Goal: Information Seeking & Learning: Learn about a topic

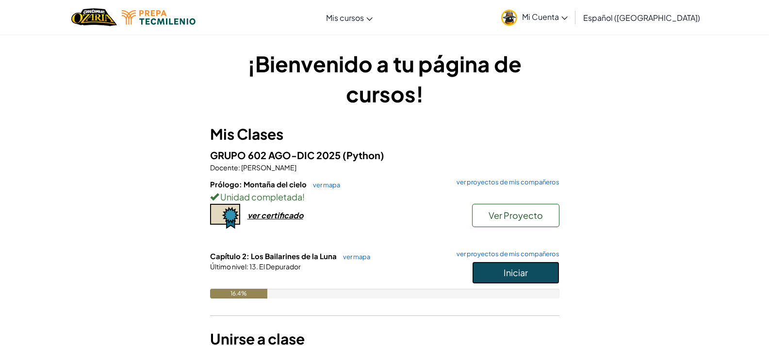
click at [506, 270] on span "Iniciar" at bounding box center [515, 272] width 24 height 11
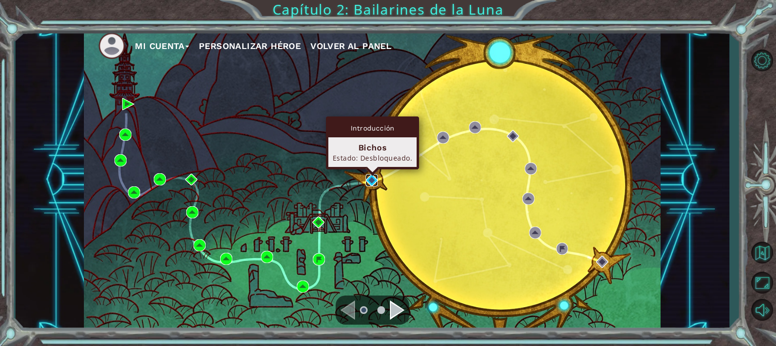
click at [376, 178] on img at bounding box center [372, 180] width 12 height 12
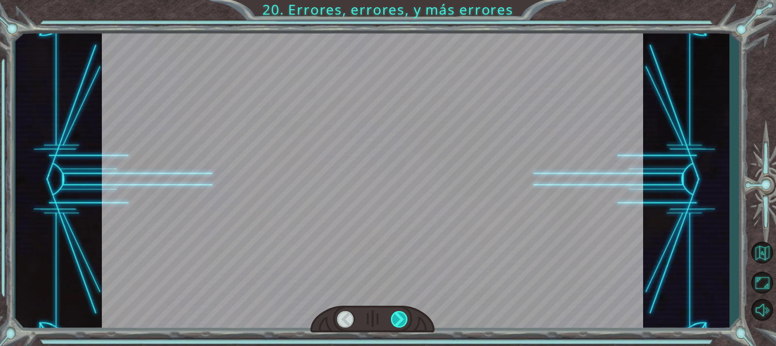
click at [396, 318] on div at bounding box center [399, 319] width 17 height 16
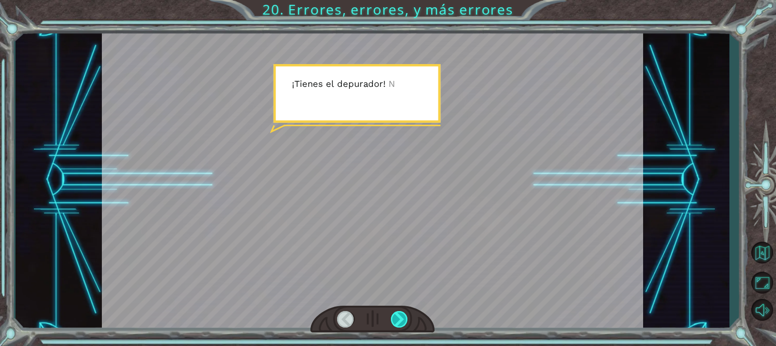
click at [396, 318] on div at bounding box center [399, 319] width 17 height 16
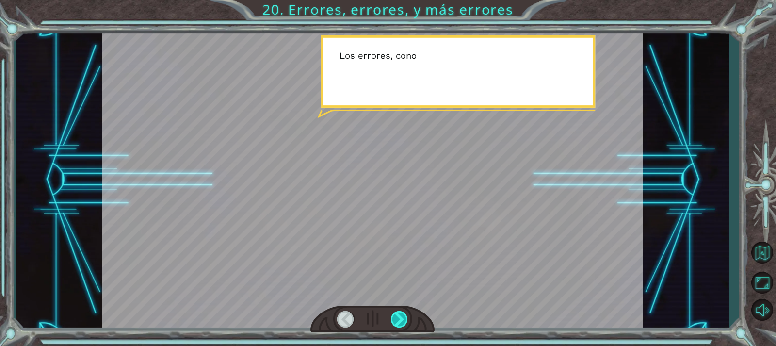
click at [396, 318] on div at bounding box center [399, 319] width 17 height 16
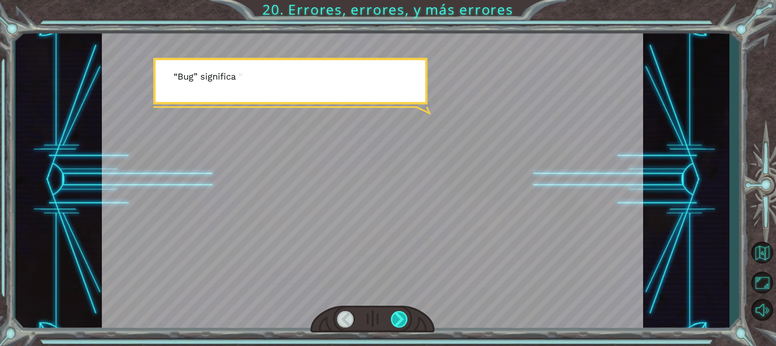
click at [396, 318] on div at bounding box center [399, 319] width 17 height 16
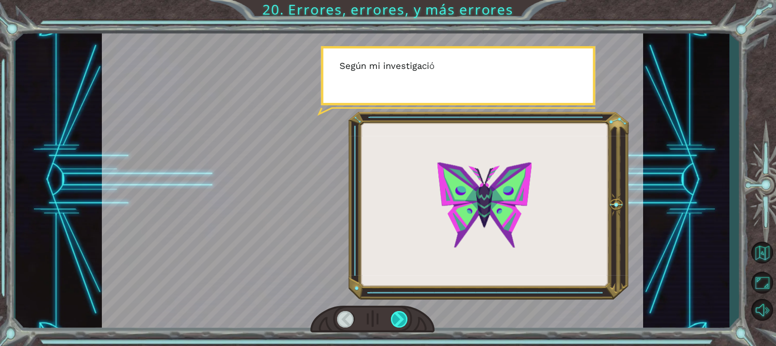
click at [396, 318] on div at bounding box center [399, 319] width 17 height 16
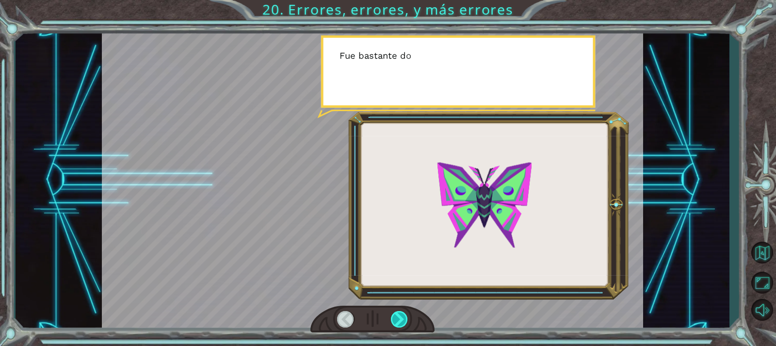
click at [396, 318] on div at bounding box center [399, 319] width 17 height 16
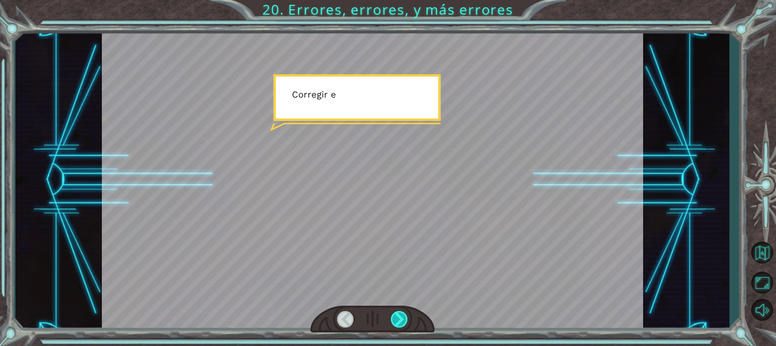
click at [396, 318] on div at bounding box center [399, 319] width 17 height 16
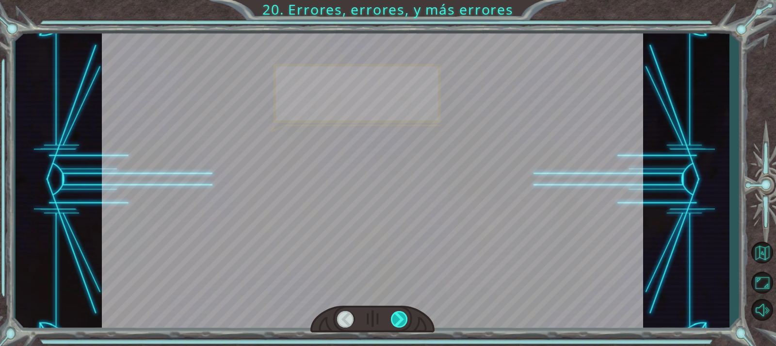
click at [396, 318] on div at bounding box center [399, 319] width 17 height 16
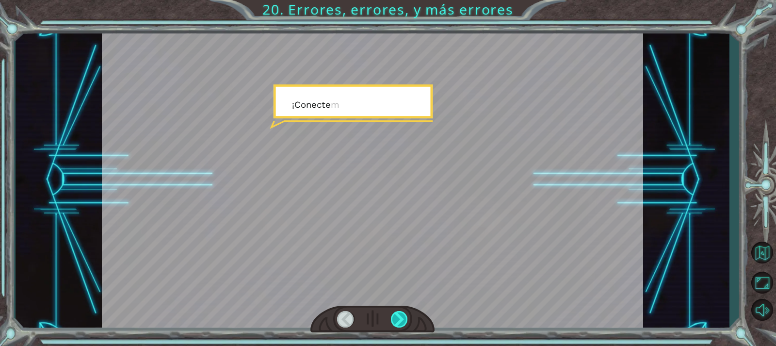
click at [396, 318] on div at bounding box center [399, 319] width 17 height 16
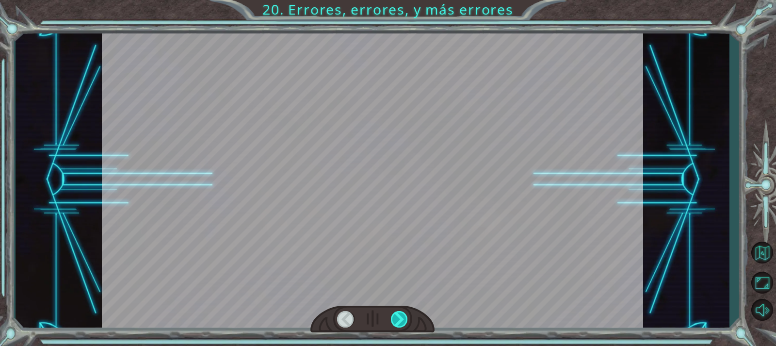
click at [396, 318] on div at bounding box center [399, 319] width 17 height 16
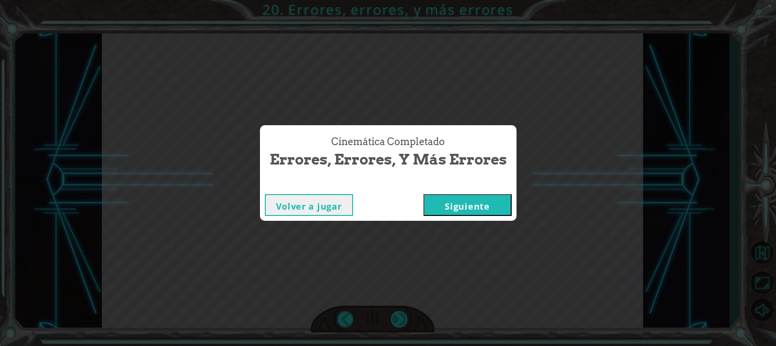
click at [396, 318] on div "Cinemática Completado Errores, errores, y más errores Volver a jugar Siguiente" at bounding box center [388, 173] width 776 height 346
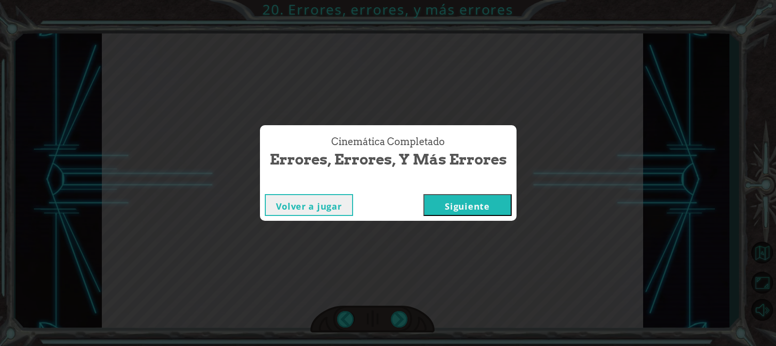
click at [424, 199] on button "Siguiente" at bounding box center [467, 205] width 88 height 22
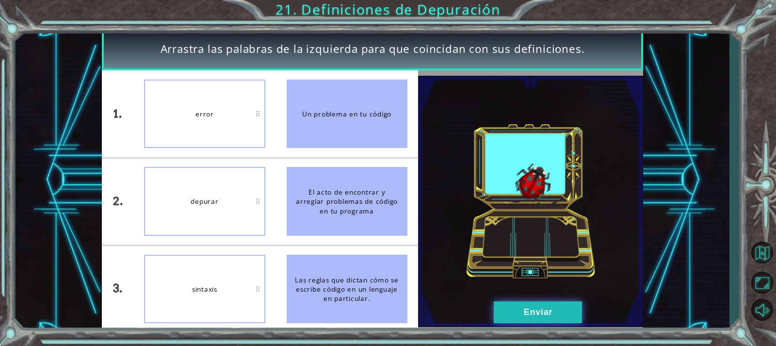
click at [572, 313] on button "Enviar" at bounding box center [538, 312] width 88 height 22
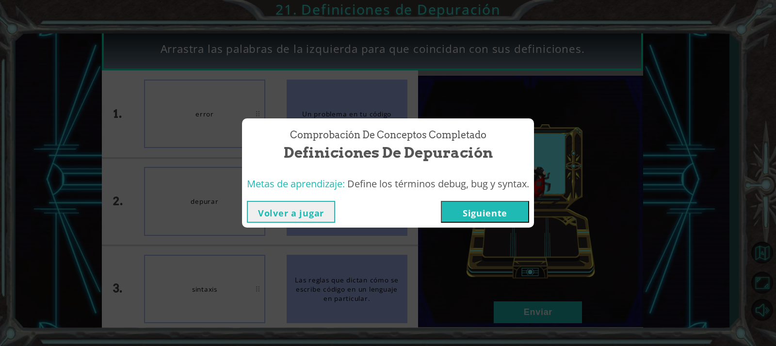
click at [460, 213] on button "Siguiente" at bounding box center [485, 212] width 88 height 22
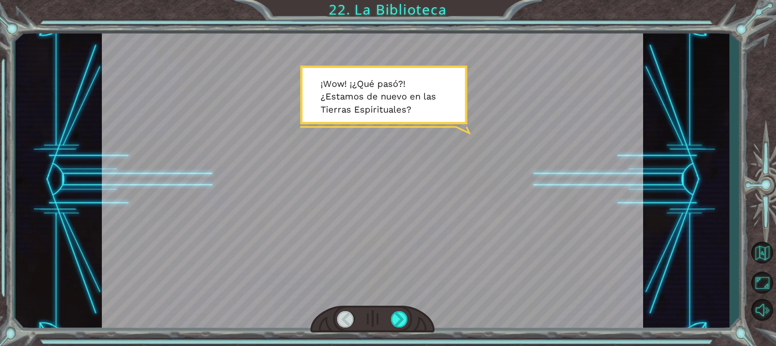
click at [382, 312] on div at bounding box center [372, 319] width 125 height 27
click at [402, 314] on div at bounding box center [399, 319] width 17 height 16
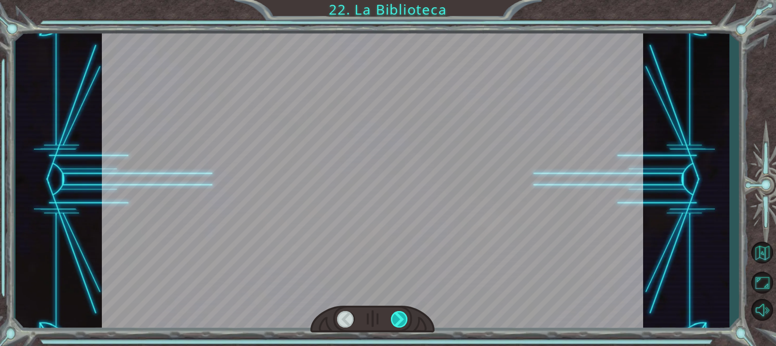
click at [402, 314] on div at bounding box center [399, 319] width 17 height 16
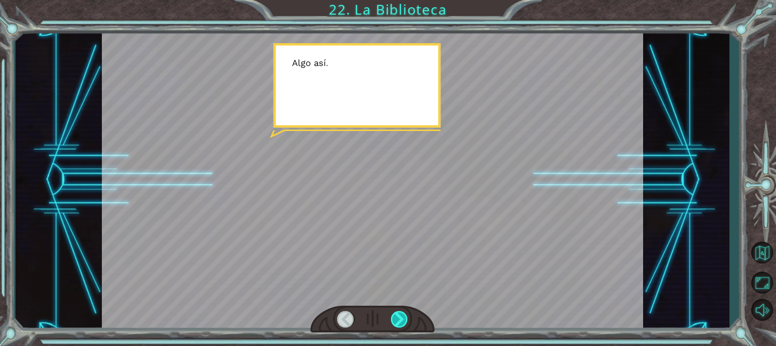
click at [403, 314] on div at bounding box center [399, 319] width 17 height 16
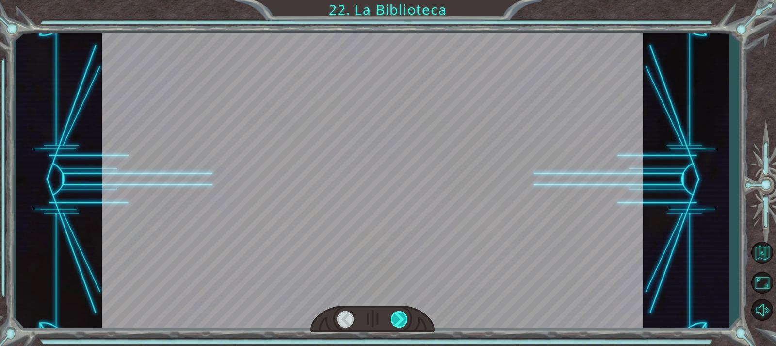
click at [403, 314] on div at bounding box center [399, 319] width 17 height 16
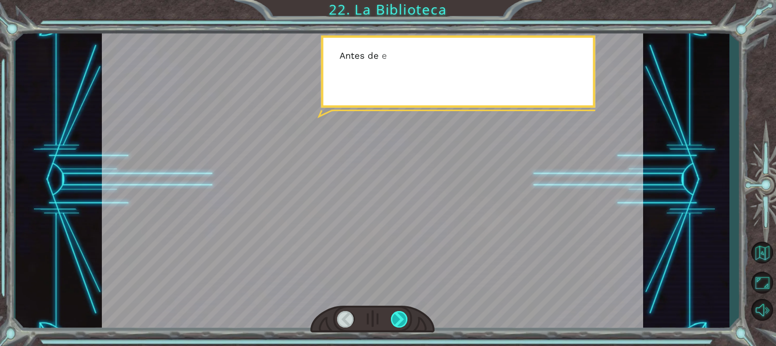
click at [403, 314] on div at bounding box center [399, 319] width 17 height 16
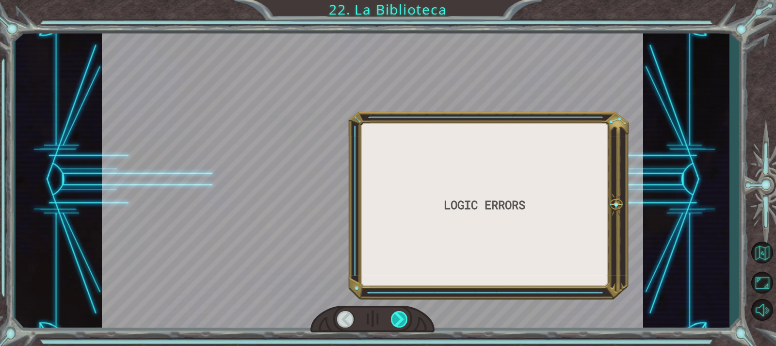
click at [403, 314] on div at bounding box center [399, 319] width 17 height 16
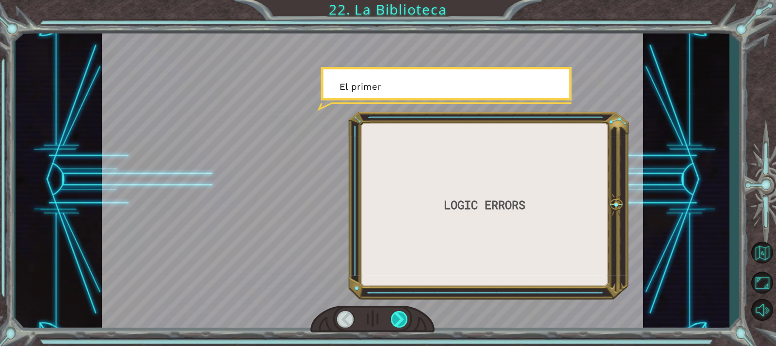
click at [403, 314] on div at bounding box center [399, 319] width 17 height 16
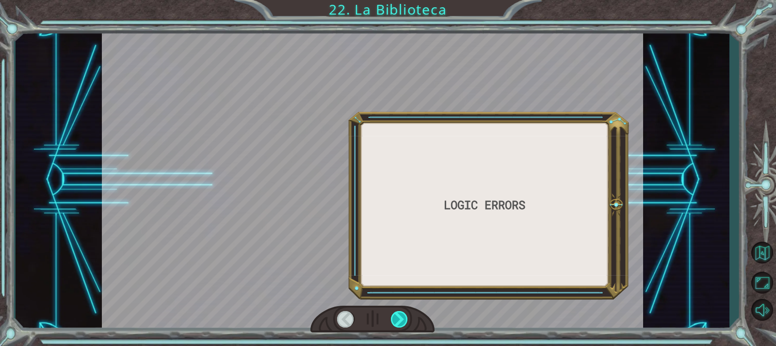
click at [403, 314] on div at bounding box center [399, 319] width 17 height 16
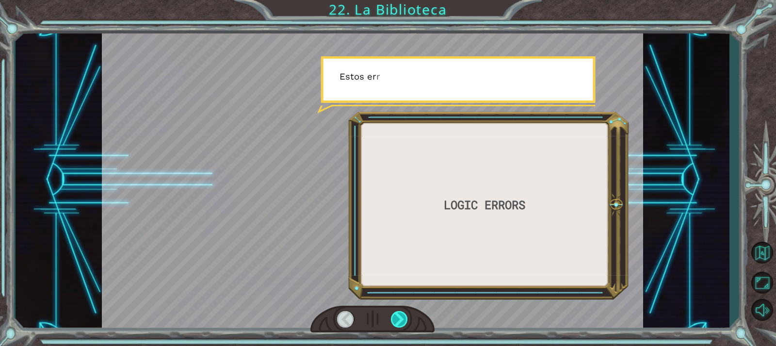
click at [403, 314] on div at bounding box center [399, 319] width 17 height 16
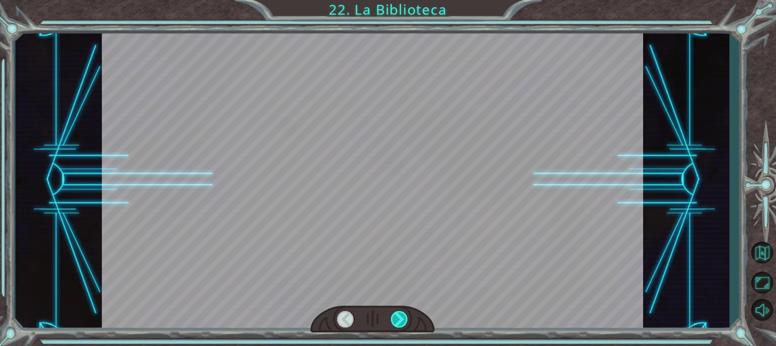
click at [403, 314] on div at bounding box center [399, 319] width 17 height 16
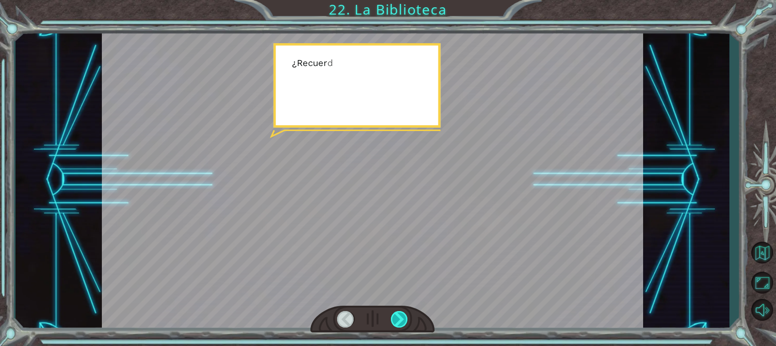
click at [403, 314] on div at bounding box center [399, 319] width 17 height 16
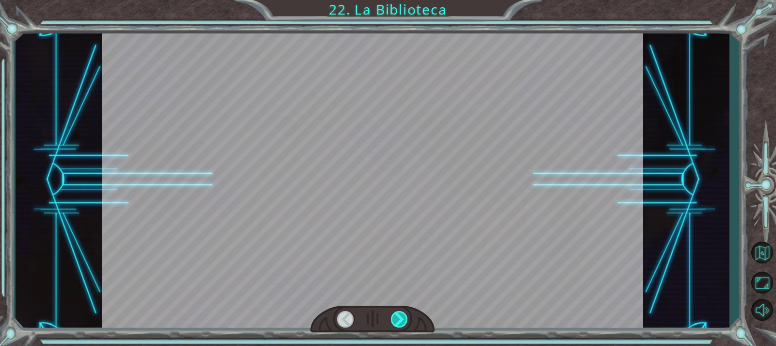
click at [403, 314] on div at bounding box center [399, 319] width 17 height 16
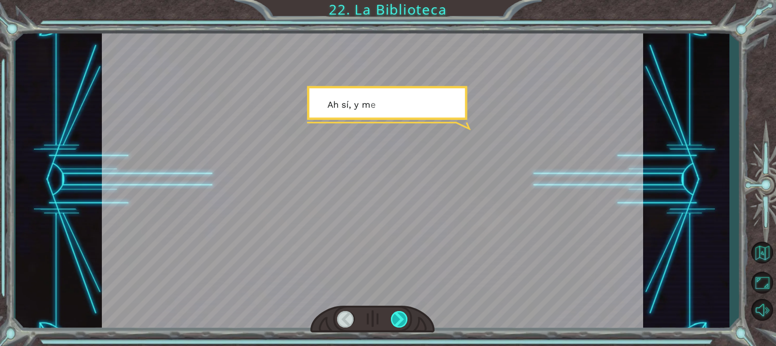
click at [403, 314] on div at bounding box center [399, 319] width 17 height 16
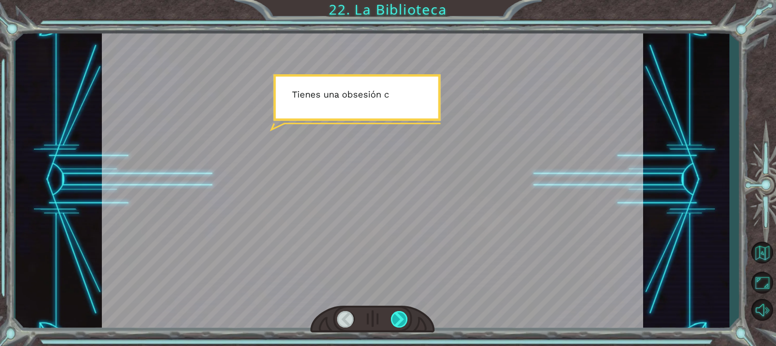
click at [403, 314] on div at bounding box center [399, 319] width 17 height 16
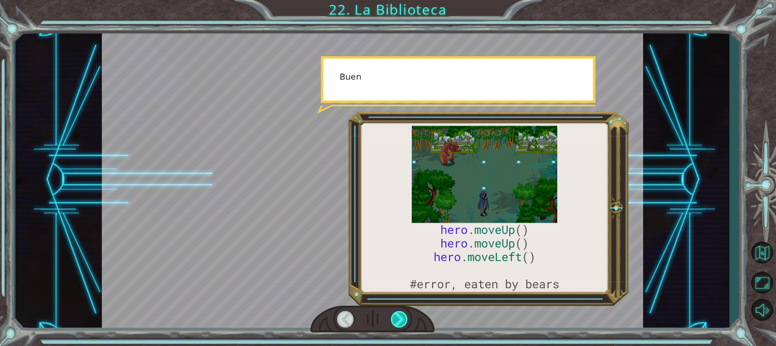
click at [403, 314] on div at bounding box center [399, 319] width 17 height 16
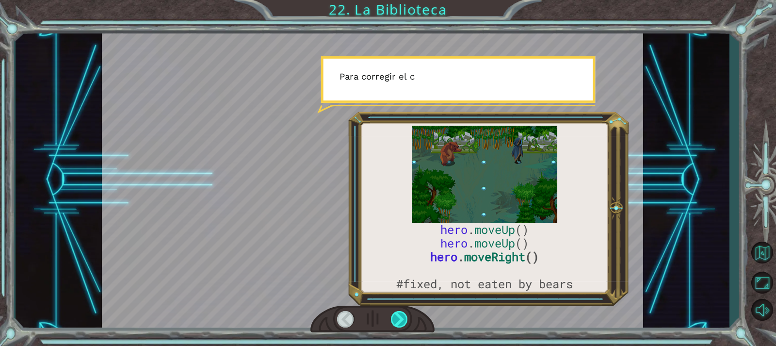
click at [403, 314] on div at bounding box center [399, 319] width 17 height 16
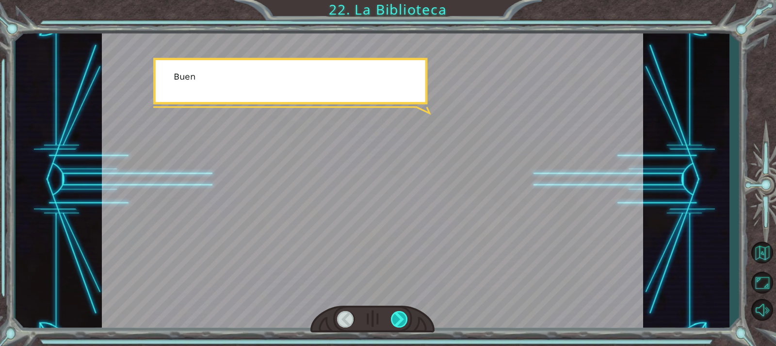
click at [403, 314] on div at bounding box center [399, 319] width 17 height 16
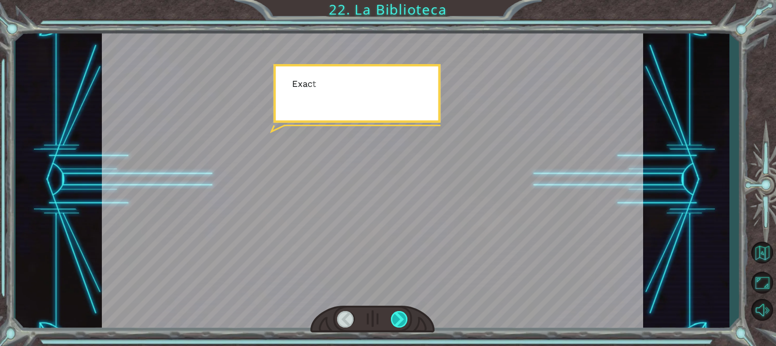
click at [403, 314] on div at bounding box center [399, 319] width 17 height 16
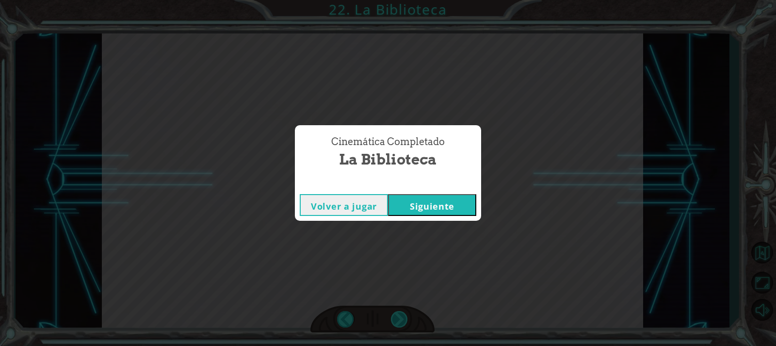
click at [403, 314] on div "Cinemática Completado La Biblioteca Volver a jugar Siguiente" at bounding box center [388, 173] width 776 height 346
click at [426, 192] on div "Volver a jugar Siguiente" at bounding box center [388, 205] width 186 height 32
click at [428, 220] on div "Volver a jugar Siguiente" at bounding box center [388, 205] width 186 height 32
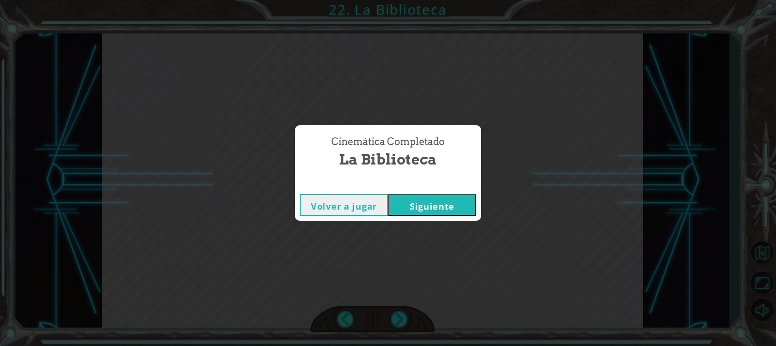
click at [434, 202] on button "Siguiente" at bounding box center [432, 205] width 88 height 22
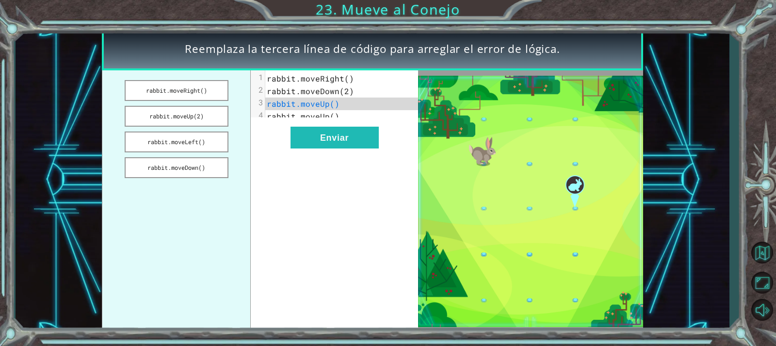
click at [328, 119] on span "rabbit.moveUp()" at bounding box center [303, 116] width 73 height 10
click at [204, 86] on button "rabbit.moveRight()" at bounding box center [177, 90] width 104 height 21
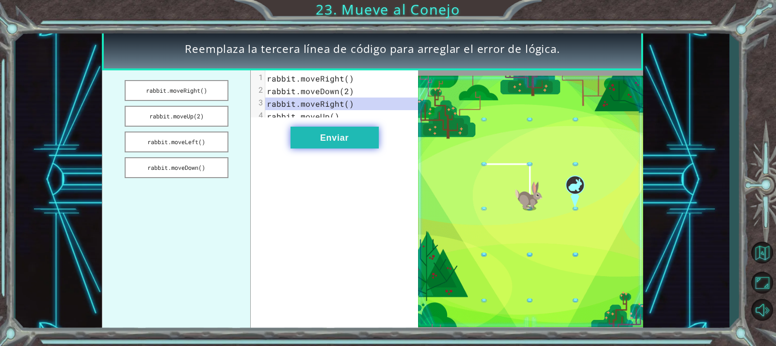
click at [346, 145] on button "Enviar" at bounding box center [335, 138] width 88 height 22
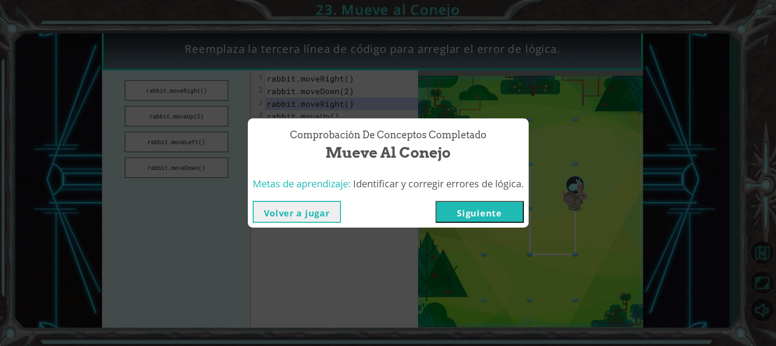
click at [507, 211] on button "Siguiente" at bounding box center [480, 212] width 88 height 22
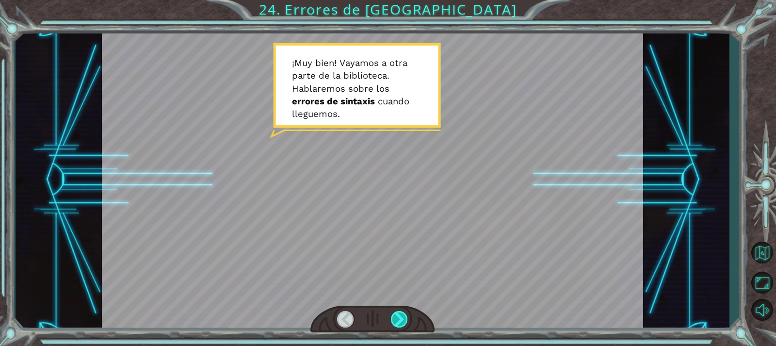
click at [395, 321] on div at bounding box center [399, 319] width 17 height 16
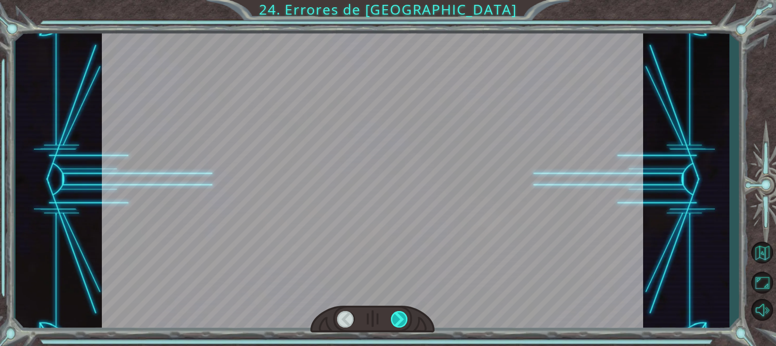
click at [398, 320] on div at bounding box center [399, 319] width 17 height 16
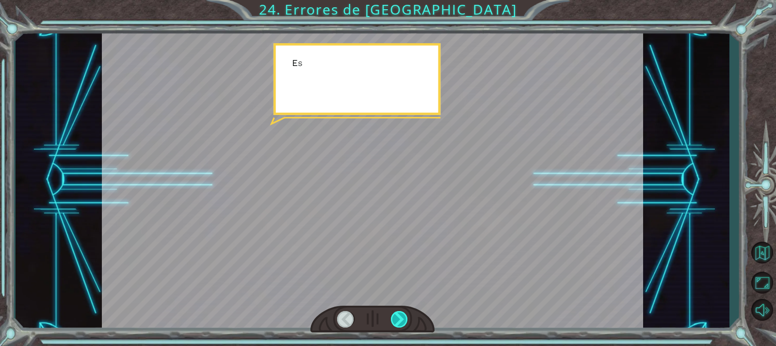
click at [398, 320] on div at bounding box center [399, 319] width 17 height 16
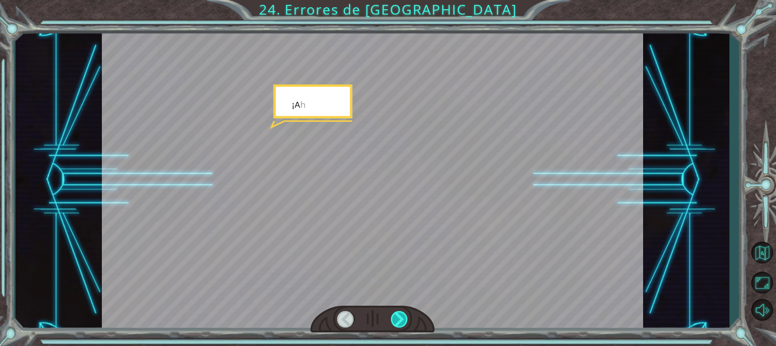
click at [398, 320] on div at bounding box center [399, 319] width 17 height 16
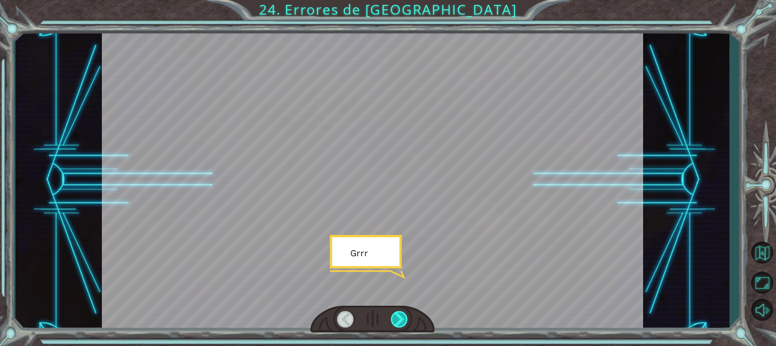
click at [398, 320] on div at bounding box center [399, 319] width 17 height 16
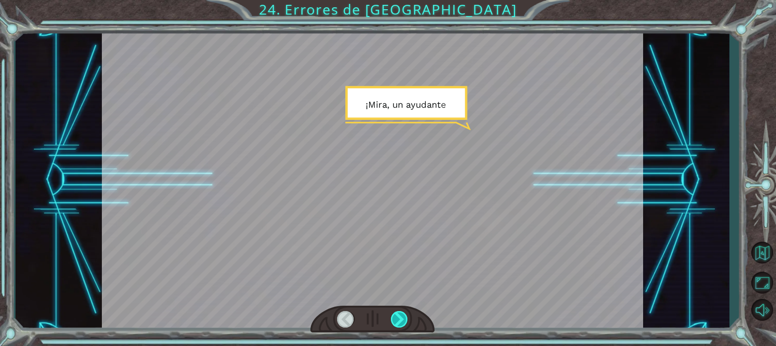
click at [398, 320] on div at bounding box center [399, 319] width 17 height 16
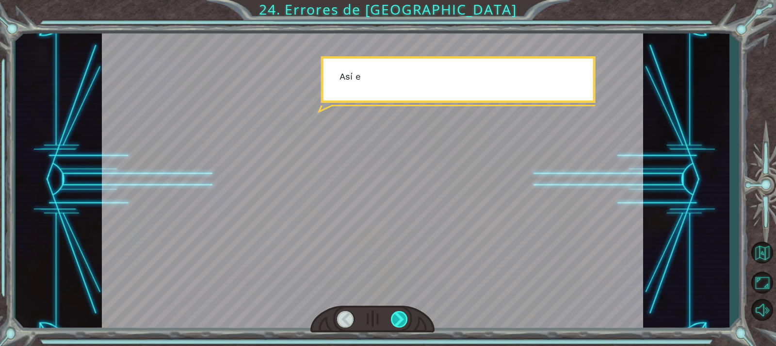
click at [398, 320] on div at bounding box center [399, 319] width 17 height 16
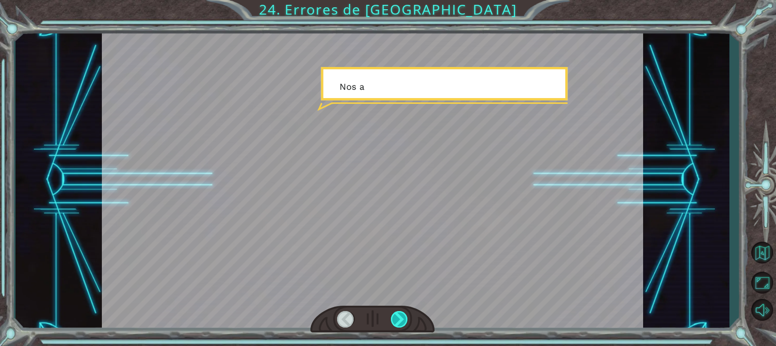
click at [398, 320] on div at bounding box center [399, 319] width 17 height 16
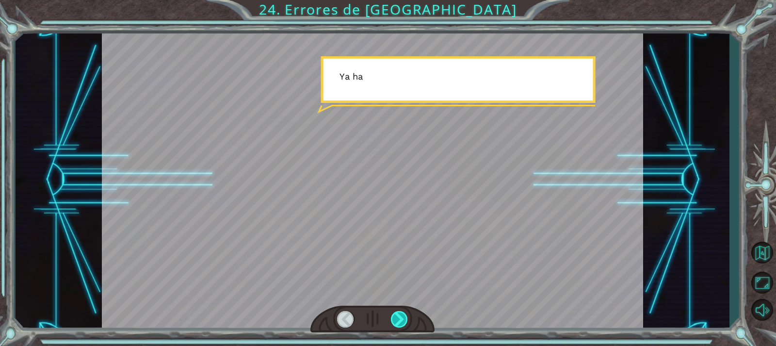
click at [398, 320] on div at bounding box center [399, 319] width 17 height 16
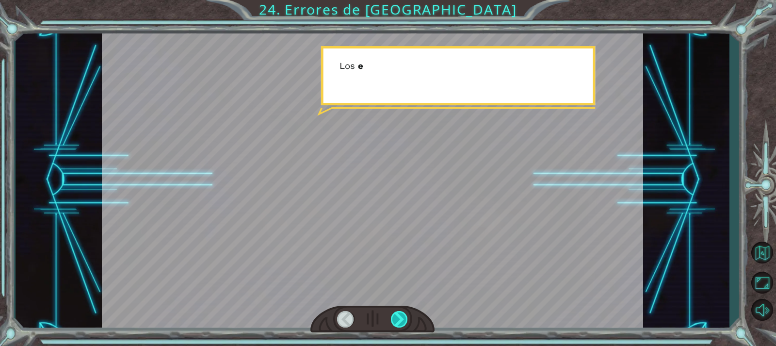
click at [398, 320] on div at bounding box center [399, 319] width 17 height 16
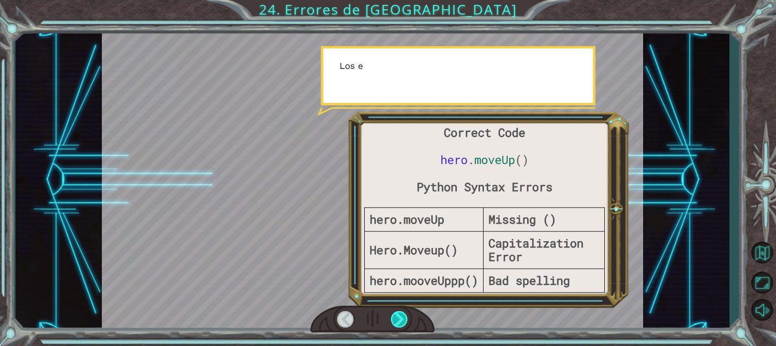
click at [398, 320] on div at bounding box center [399, 319] width 17 height 16
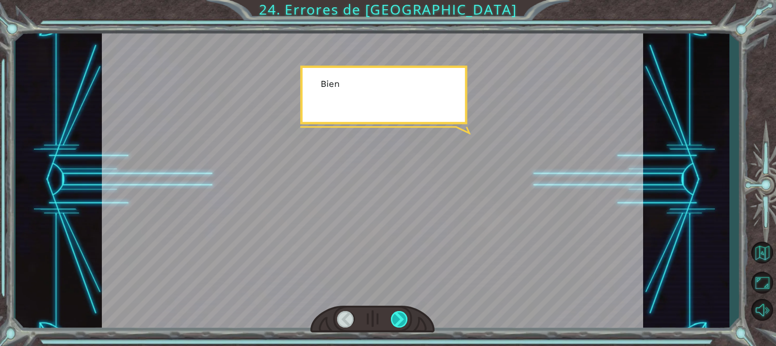
click at [398, 320] on div at bounding box center [399, 319] width 17 height 16
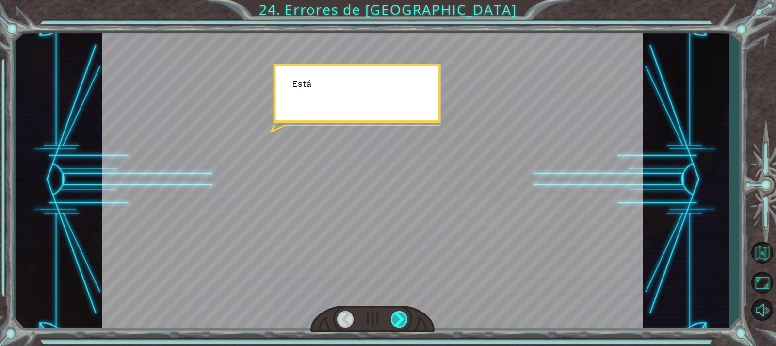
click at [398, 320] on div at bounding box center [399, 319] width 17 height 16
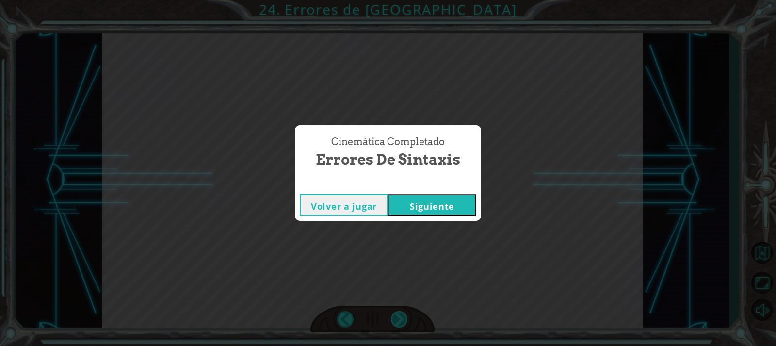
click at [398, 320] on div "Cinemática Completado Errores de Sintaxis Volver a jugar Siguiente" at bounding box center [388, 173] width 776 height 346
click at [431, 210] on button "Siguiente" at bounding box center [432, 205] width 88 height 22
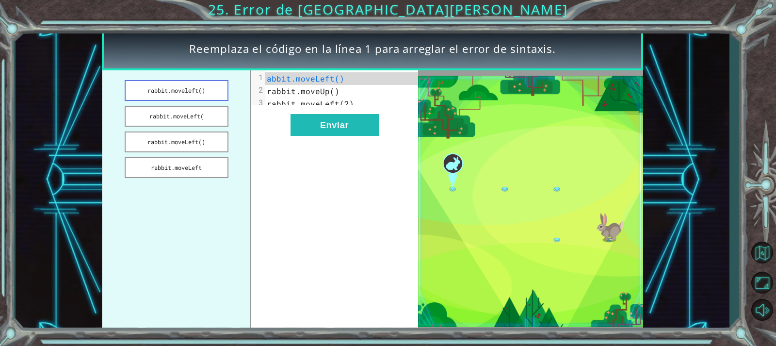
click at [219, 97] on button "rabbit.moveleft()" at bounding box center [177, 90] width 104 height 21
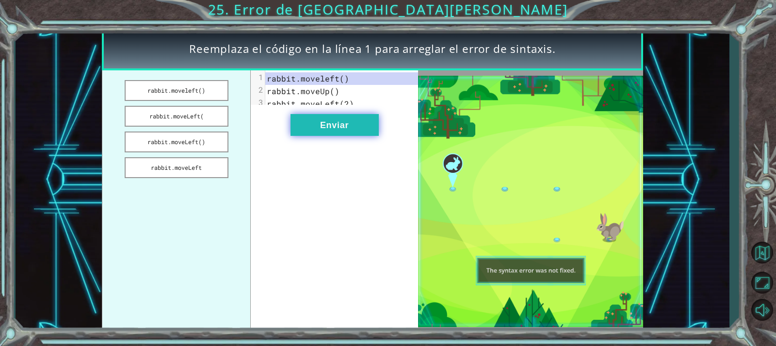
click at [337, 136] on button "Enviar" at bounding box center [335, 125] width 88 height 22
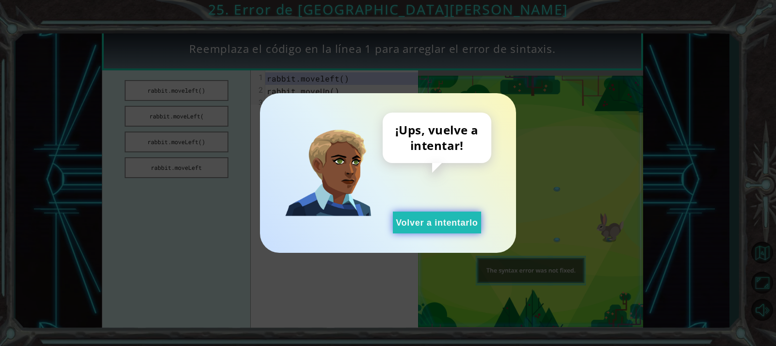
click at [423, 221] on button "Volver a intentarlo" at bounding box center [437, 222] width 88 height 22
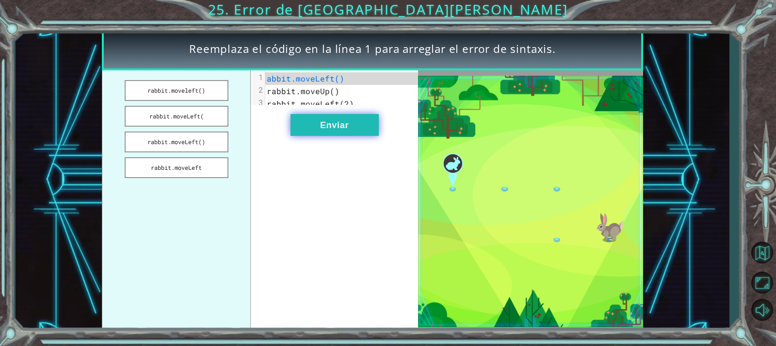
click at [321, 136] on button "Enviar" at bounding box center [335, 125] width 88 height 22
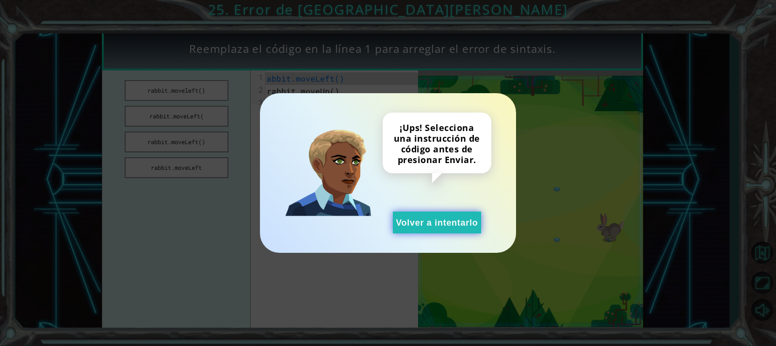
click at [464, 225] on button "Volver a intentarlo" at bounding box center [437, 222] width 88 height 22
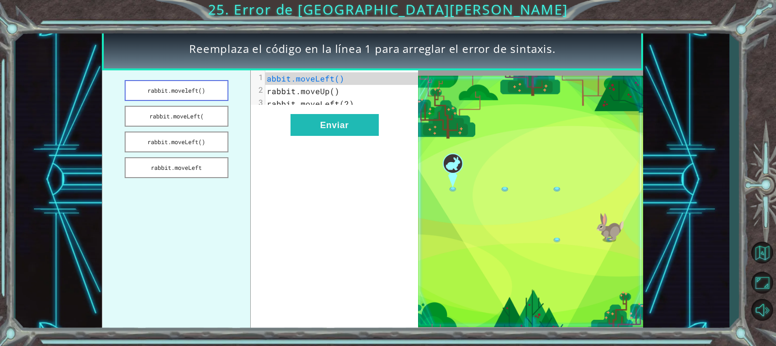
click at [194, 96] on button "rabbit.moveleft()" at bounding box center [177, 90] width 104 height 21
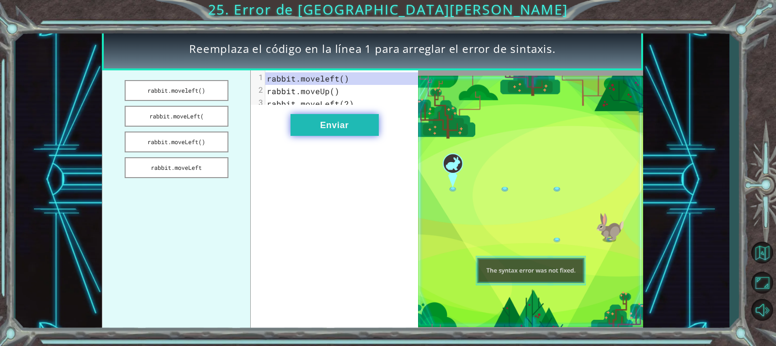
click at [342, 132] on button "Enviar" at bounding box center [335, 125] width 88 height 22
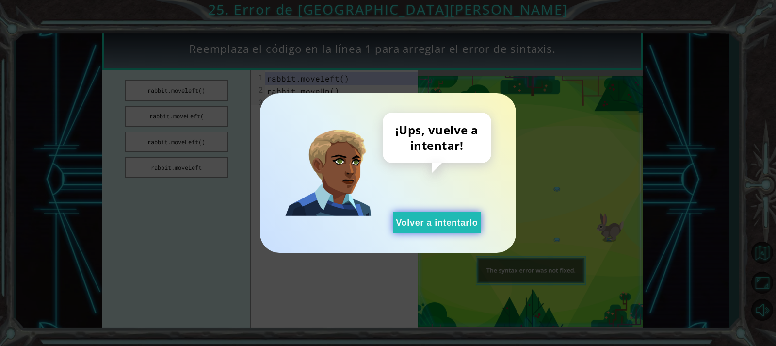
drag, startPoint x: 460, startPoint y: 221, endPoint x: 451, endPoint y: 222, distance: 9.7
click at [460, 221] on button "Volver a intentarlo" at bounding box center [437, 222] width 88 height 22
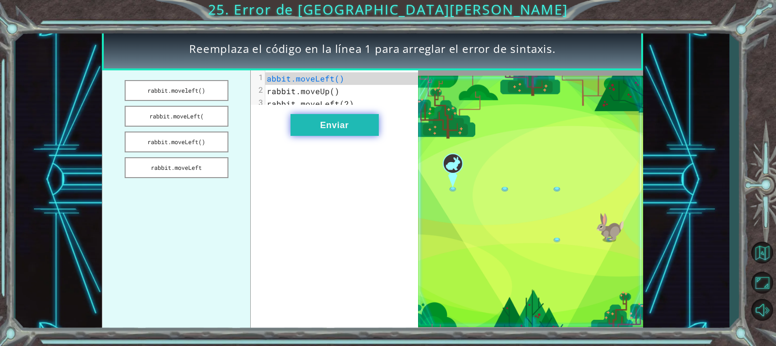
click at [335, 129] on button "Enviar" at bounding box center [335, 125] width 88 height 22
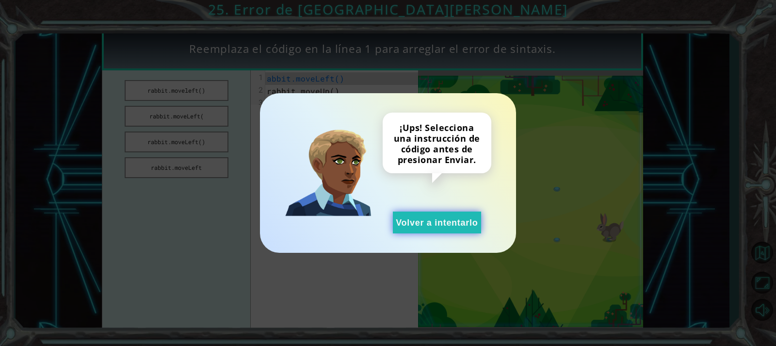
click at [408, 224] on button "Volver a intentarlo" at bounding box center [437, 222] width 88 height 22
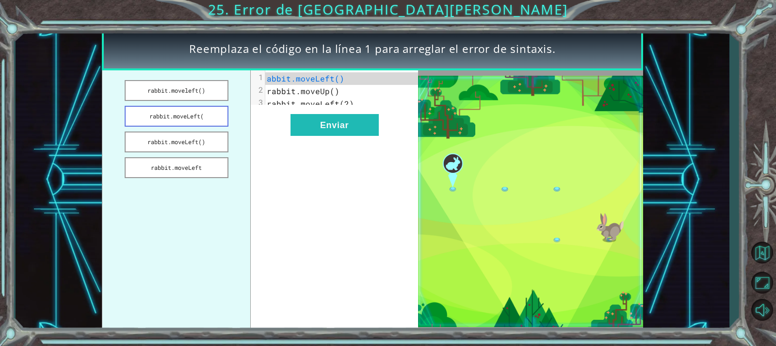
click at [179, 117] on button "rabbit.moveLeft(" at bounding box center [177, 116] width 104 height 21
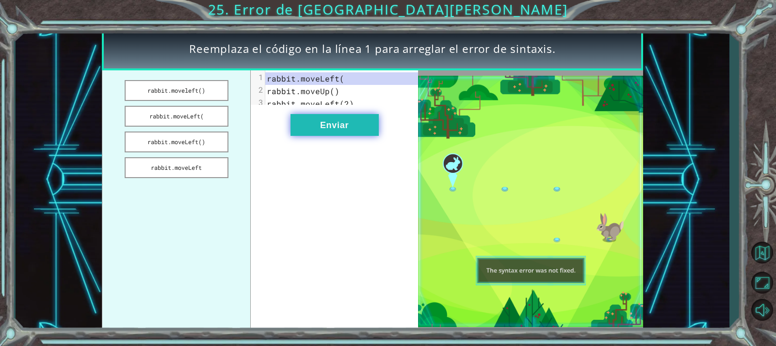
click at [335, 136] on button "Enviar" at bounding box center [335, 125] width 88 height 22
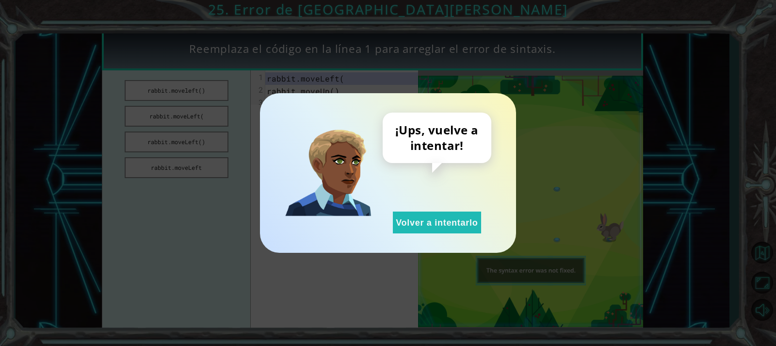
click at [393, 234] on div "¡Ups, vuelve a intentar! Volver a intentarlo" at bounding box center [388, 173] width 256 height 160
click at [403, 229] on button "Volver a intentarlo" at bounding box center [437, 222] width 88 height 22
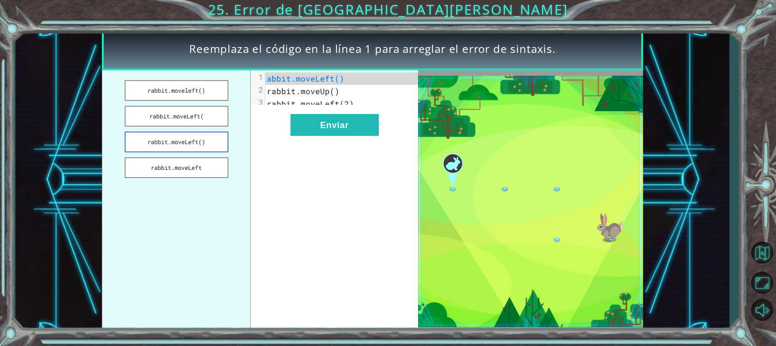
click at [218, 136] on button "rabbit.moveLeft()" at bounding box center [177, 141] width 104 height 21
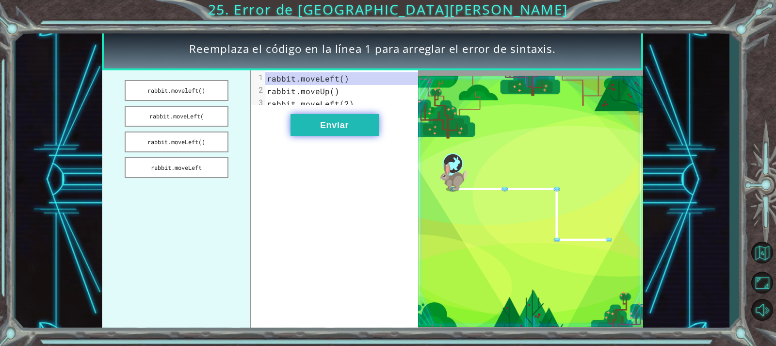
click at [331, 136] on button "Enviar" at bounding box center [335, 125] width 88 height 22
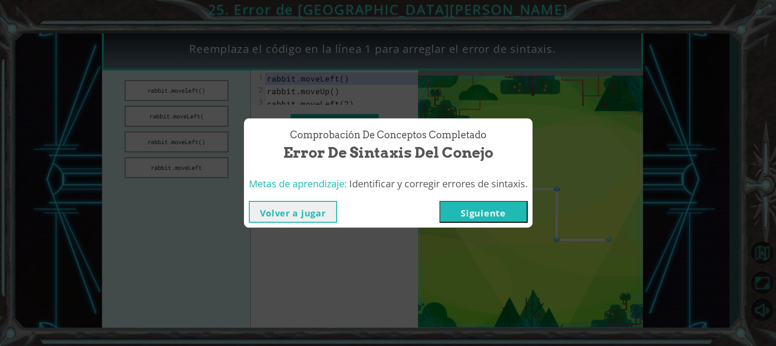
click at [472, 226] on div "Volver a jugar Siguiente" at bounding box center [388, 212] width 289 height 32
click at [488, 213] on button "Siguiente" at bounding box center [483, 212] width 88 height 22
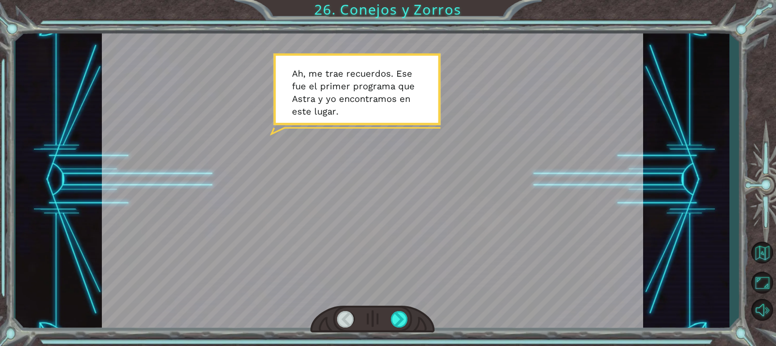
drag, startPoint x: 391, startPoint y: 309, endPoint x: 399, endPoint y: 314, distance: 9.2
click at [392, 309] on div at bounding box center [372, 319] width 125 height 27
click at [399, 314] on div at bounding box center [399, 319] width 17 height 16
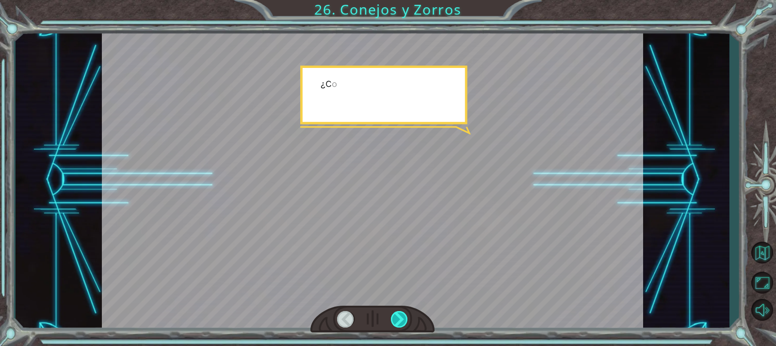
click at [400, 314] on div at bounding box center [399, 319] width 17 height 16
click at [401, 314] on div at bounding box center [399, 319] width 17 height 16
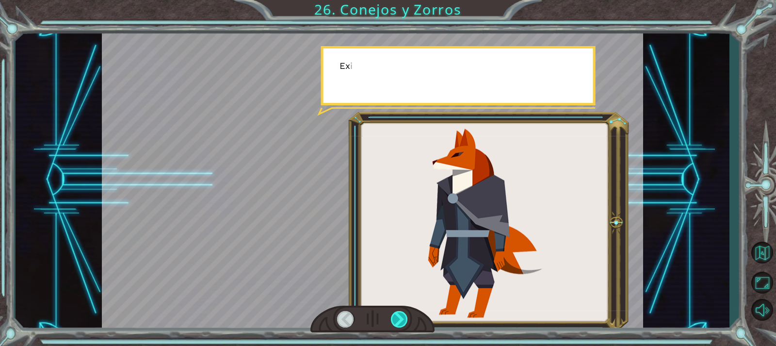
click at [402, 314] on div at bounding box center [399, 319] width 17 height 16
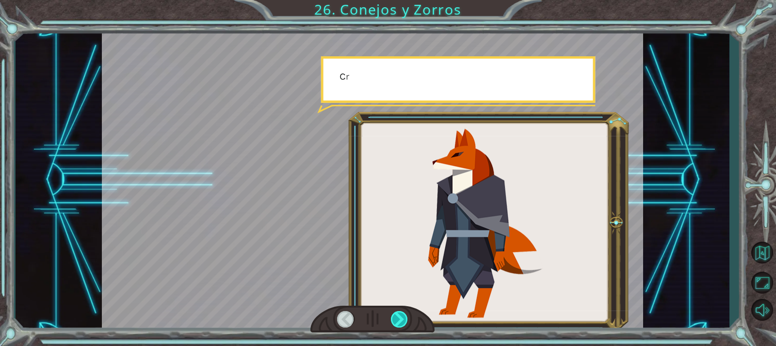
click at [402, 314] on div at bounding box center [399, 319] width 17 height 16
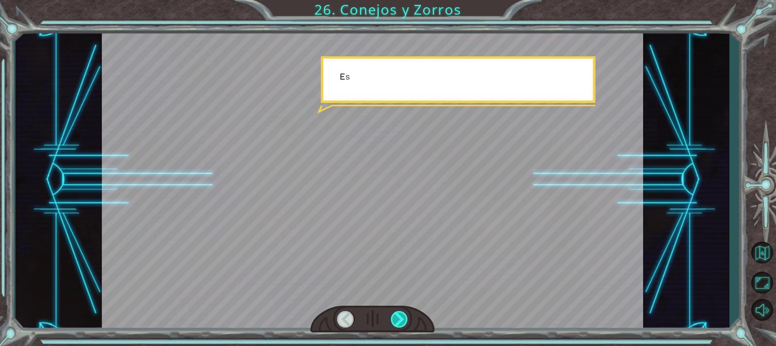
click at [403, 314] on div at bounding box center [399, 319] width 17 height 16
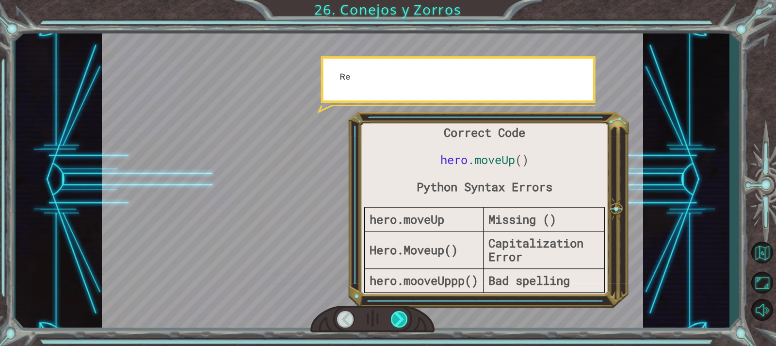
click at [403, 314] on div at bounding box center [399, 319] width 17 height 16
click at [404, 315] on div at bounding box center [399, 319] width 17 height 16
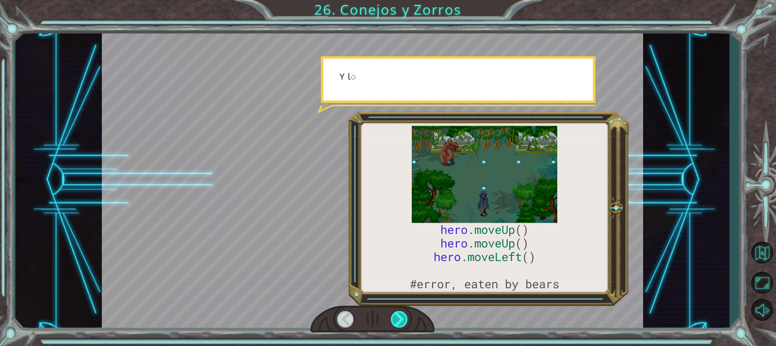
click at [404, 315] on div at bounding box center [399, 319] width 17 height 16
click at [404, 316] on div at bounding box center [399, 319] width 17 height 16
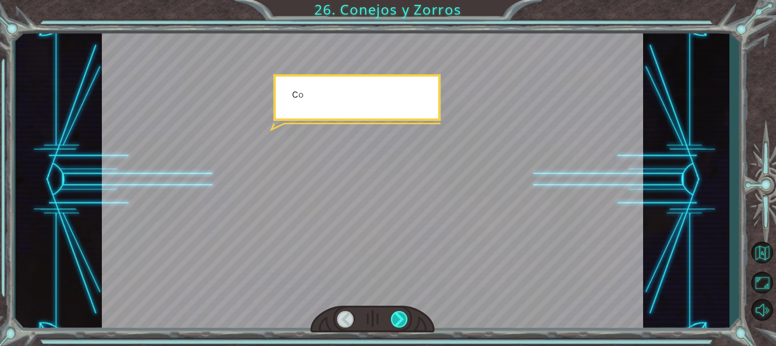
click at [404, 316] on div at bounding box center [399, 319] width 17 height 16
click at [403, 316] on div at bounding box center [399, 319] width 17 height 16
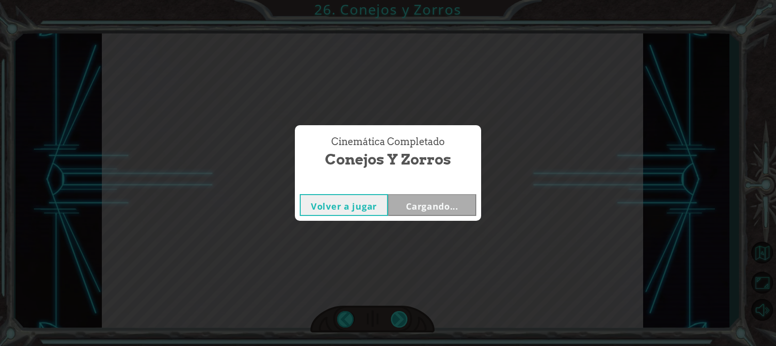
click at [403, 316] on div "Cinemática Completado Conejos y Zorros Volver a jugar Cargando..." at bounding box center [388, 173] width 776 height 346
click at [454, 191] on div "Volver a jugar Siguiente" at bounding box center [388, 205] width 186 height 32
click at [454, 192] on div "Volver a jugar Siguiente" at bounding box center [388, 205] width 186 height 32
click at [449, 211] on button "Siguiente" at bounding box center [432, 205] width 88 height 22
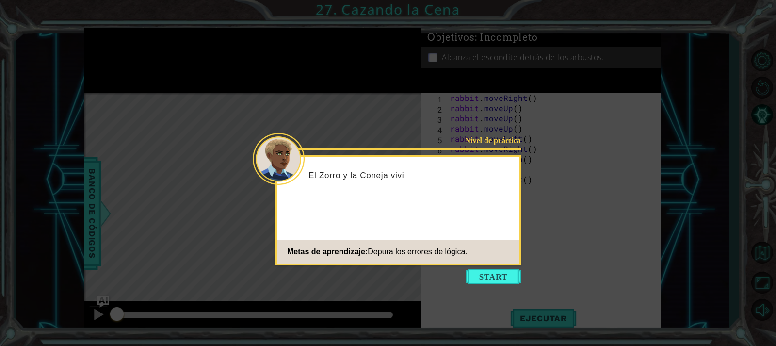
click at [524, 270] on icon at bounding box center [388, 173] width 776 height 346
click at [496, 277] on button "Start" at bounding box center [493, 277] width 55 height 16
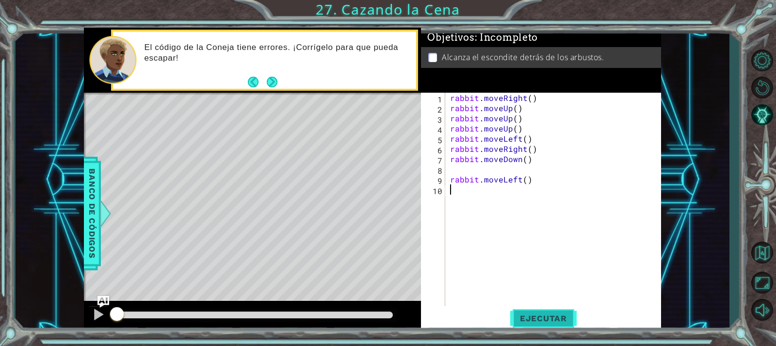
click at [562, 321] on span "Ejecutar" at bounding box center [543, 318] width 66 height 10
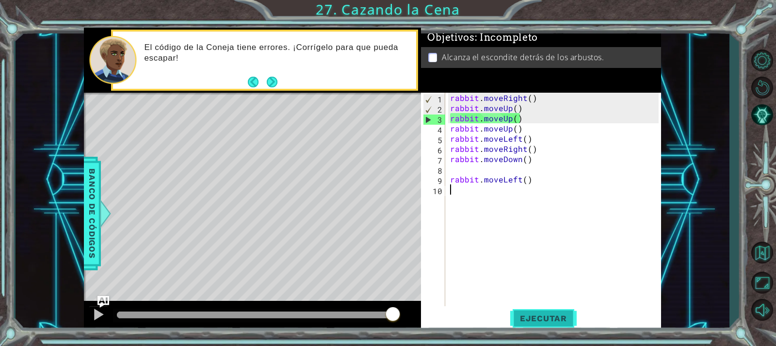
click at [561, 315] on span "Ejecutar" at bounding box center [543, 318] width 66 height 10
click at [553, 327] on button "Ejecutar" at bounding box center [543, 318] width 66 height 24
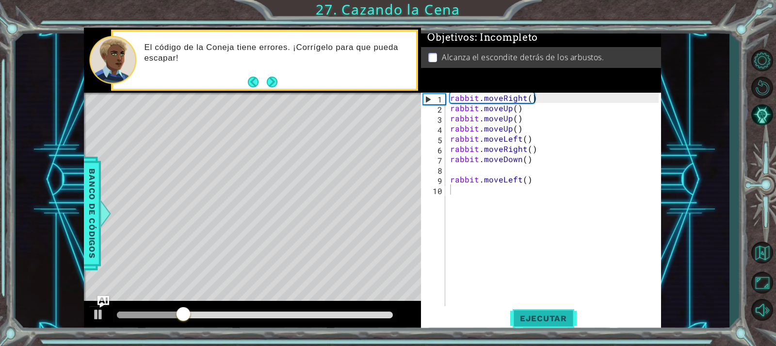
click at [551, 325] on button "Ejecutar" at bounding box center [543, 318] width 66 height 24
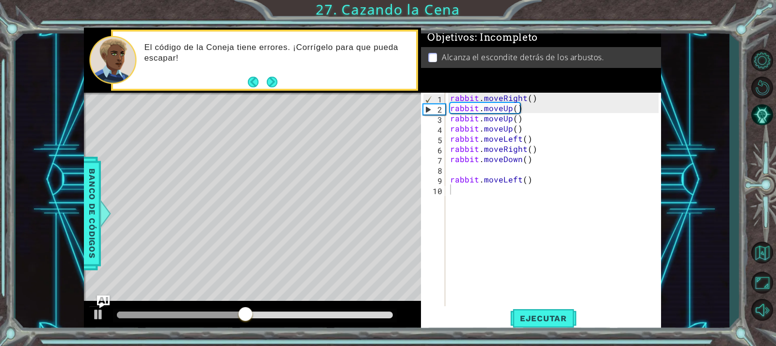
click at [98, 307] on img "Ask AI" at bounding box center [103, 301] width 13 height 13
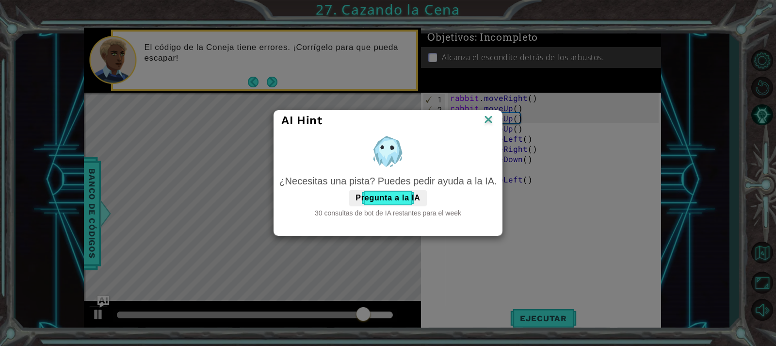
click at [494, 120] on img at bounding box center [488, 120] width 13 height 15
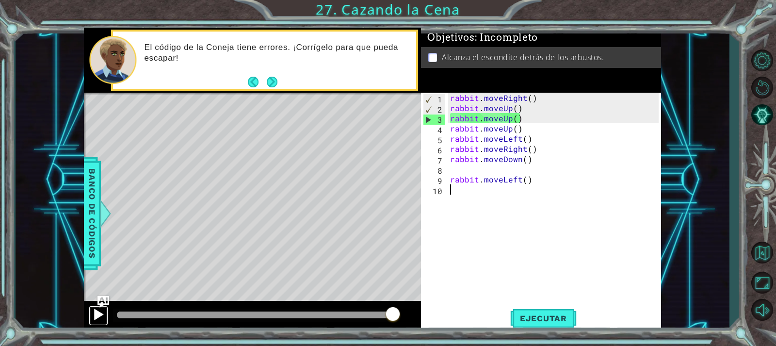
click at [98, 311] on div at bounding box center [98, 314] width 13 height 13
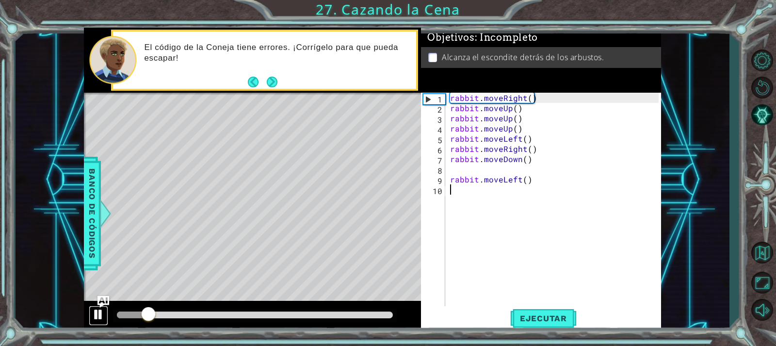
click at [98, 311] on div at bounding box center [98, 314] width 13 height 13
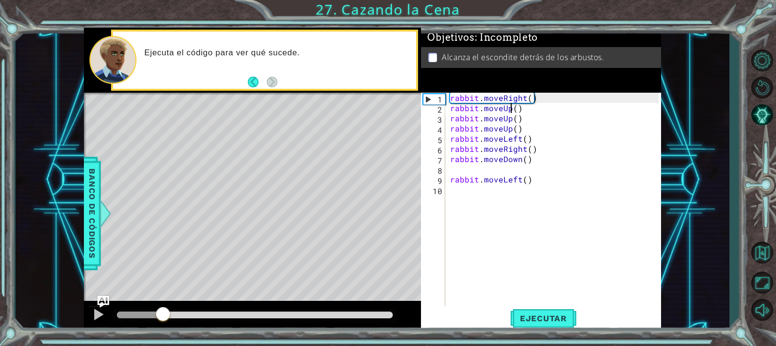
click at [511, 107] on div "rabbit . moveRight ( ) rabbit . moveUp ( ) rabbit . moveUp ( ) rabbit . moveUp …" at bounding box center [555, 210] width 215 height 234
type textarea "rabbit.moveUp()"
click at [487, 169] on div "rabbit . moveRight ( ) rabbit . moveUp ( ) rabbit . moveUp ( ) rabbit . moveUp …" at bounding box center [555, 210] width 215 height 234
click at [568, 161] on div "rabbit . moveRight ( ) rabbit . moveUp ( ) rabbit . moveUp ( ) rabbit . moveUp …" at bounding box center [555, 210] width 215 height 234
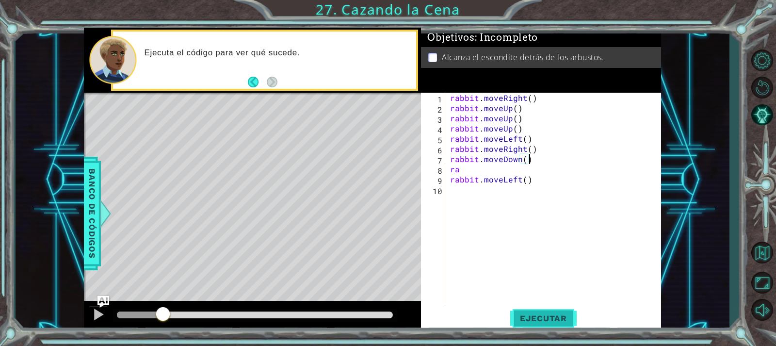
click at [536, 309] on button "Ejecutar" at bounding box center [543, 318] width 66 height 24
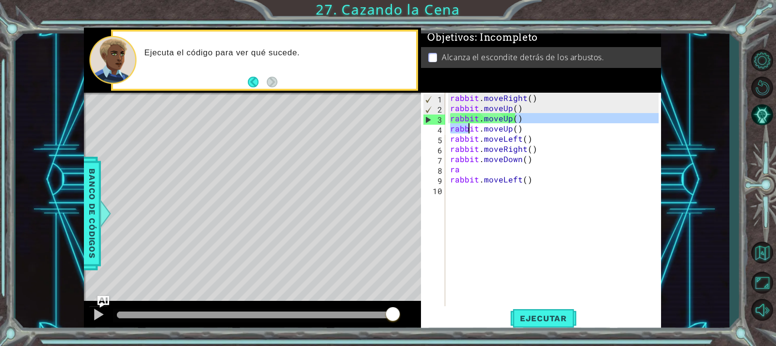
drag, startPoint x: 516, startPoint y: 119, endPoint x: 454, endPoint y: 129, distance: 62.4
click at [455, 129] on div "rabbit . moveRight ( ) rabbit . moveUp ( ) rabbit . moveUp ( ) rabbit . moveUp …" at bounding box center [555, 210] width 215 height 234
click at [454, 129] on div "rabbit . moveRight ( ) rabbit . moveUp ( ) rabbit . moveUp ( ) rabbit . moveUp …" at bounding box center [553, 200] width 210 height 214
drag, startPoint x: 454, startPoint y: 109, endPoint x: 447, endPoint y: 113, distance: 7.6
click at [447, 111] on div "rabbit.moveUp() 1 2 3 4 5 6 7 8 9 10 rabbit . moveRight ( ) rabbit . moveUp ( )…" at bounding box center [539, 200] width 237 height 214
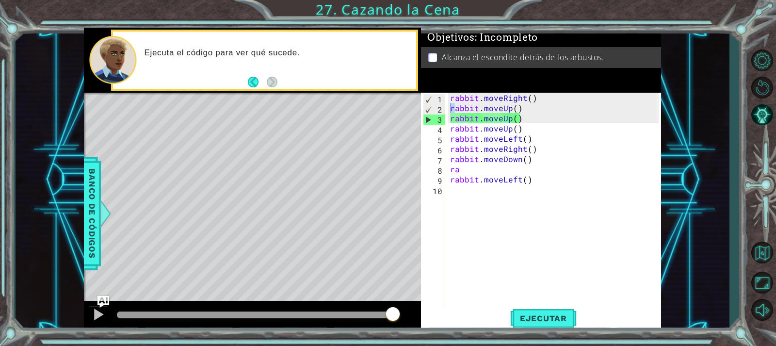
click at [446, 114] on div "rabbit.moveUp() 1 2 3 4 5 6 7 8 9 10 rabbit . moveRight ( ) rabbit . moveUp ( )…" at bounding box center [539, 200] width 237 height 214
drag, startPoint x: 447, startPoint y: 114, endPoint x: 504, endPoint y: 121, distance: 57.2
click at [504, 121] on div "rabbit.moveUp() 1 2 3 4 5 6 7 8 9 10 rabbit . moveRight ( ) rabbit . moveUp ( )…" at bounding box center [539, 200] width 237 height 214
drag, startPoint x: 520, startPoint y: 119, endPoint x: 438, endPoint y: 119, distance: 82.5
click at [438, 119] on div "rabbit.moveUp() 1 2 3 4 5 6 7 8 9 10 rabbit . moveRight ( ) rabbit . moveUp ( )…" at bounding box center [539, 200] width 237 height 214
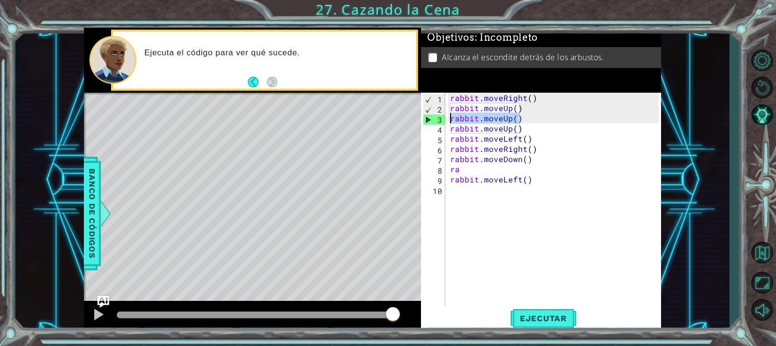
type textarea "rabbit.moveUp()"
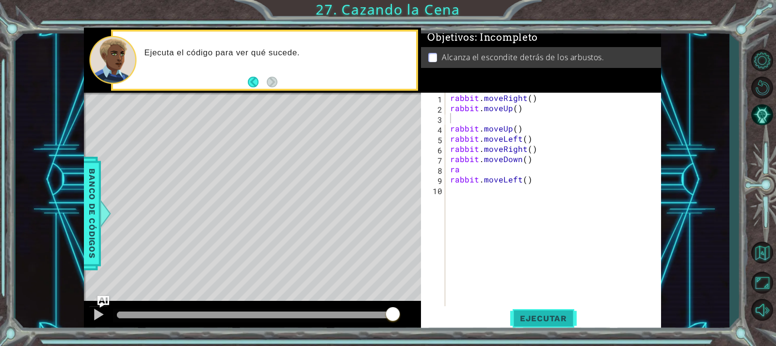
click at [522, 318] on span "Ejecutar" at bounding box center [543, 318] width 66 height 10
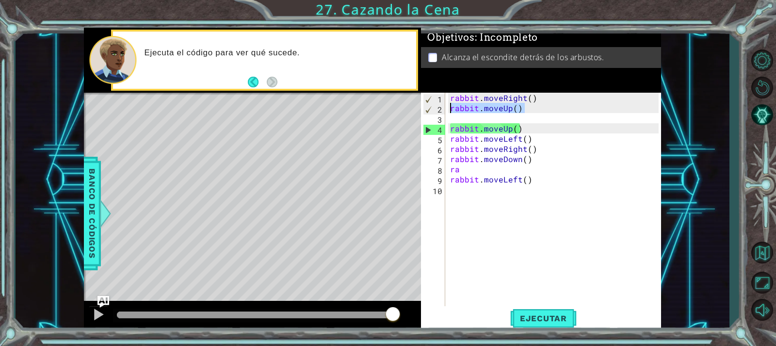
drag, startPoint x: 524, startPoint y: 113, endPoint x: 438, endPoint y: 112, distance: 85.9
click at [438, 112] on div "1 2 3 4 5 6 7 8 9 10 rabbit . moveRight ( ) rabbit . moveUp ( ) rabbit . moveUp…" at bounding box center [539, 200] width 237 height 214
type textarea "rabbit.moveUp()"
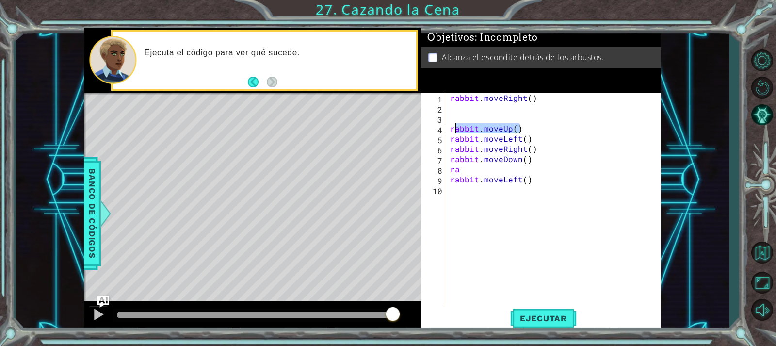
drag, startPoint x: 524, startPoint y: 124, endPoint x: 427, endPoint y: 131, distance: 96.8
click at [427, 131] on div "1 2 3 4 5 6 7 8 9 10 rabbit . moveRight ( ) rabbit . moveUp ( ) rabbit . moveLe…" at bounding box center [539, 200] width 237 height 214
type textarea "rabbit.moveUp()"
click at [457, 107] on div "rabbit . moveRight ( ) rabbit . moveLeft ( ) rabbit . moveRight ( ) rabbit . mo…" at bounding box center [555, 210] width 215 height 234
click at [529, 97] on div "rabbit . moveRight ( ) rabbit . moveLeft ( ) rabbit . moveRight ( ) rabbit . mo…" at bounding box center [555, 210] width 215 height 234
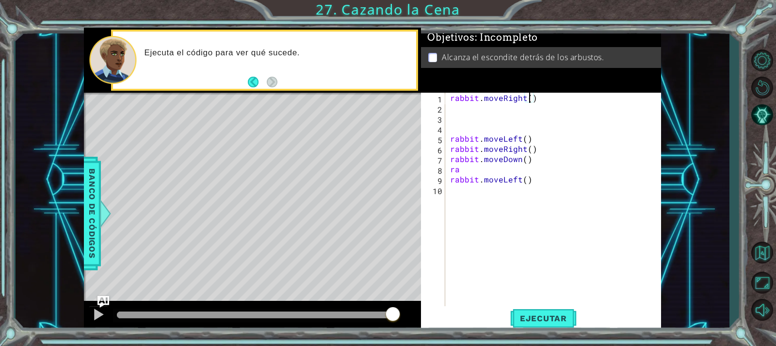
type textarea "rabbit.moveRight(2)"
click at [490, 116] on div "rabbit . moveRight ( 2 ) rabbit . moveLeft ( ) rabbit . moveRight ( ) rabbit . …" at bounding box center [555, 210] width 215 height 234
click at [550, 322] on span "Ejecutar" at bounding box center [543, 318] width 66 height 10
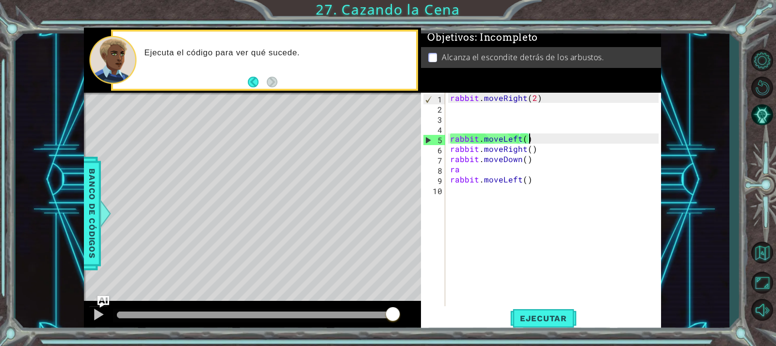
drag, startPoint x: 527, startPoint y: 137, endPoint x: 472, endPoint y: 138, distance: 55.3
click at [515, 137] on div "rabbit . moveRight ( 2 ) rabbit . moveLeft ( ) rabbit . moveRight ( ) rabbit . …" at bounding box center [555, 210] width 215 height 234
type textarea "rabbit.moveLeft()"
click at [448, 140] on div "rabbit.moveLeft() 1 2 3 4 5 6 7 8 9 10 rabbit . moveRight ( 2 ) rabbit . moveLe…" at bounding box center [539, 200] width 237 height 214
drag, startPoint x: 450, startPoint y: 136, endPoint x: 538, endPoint y: 143, distance: 88.5
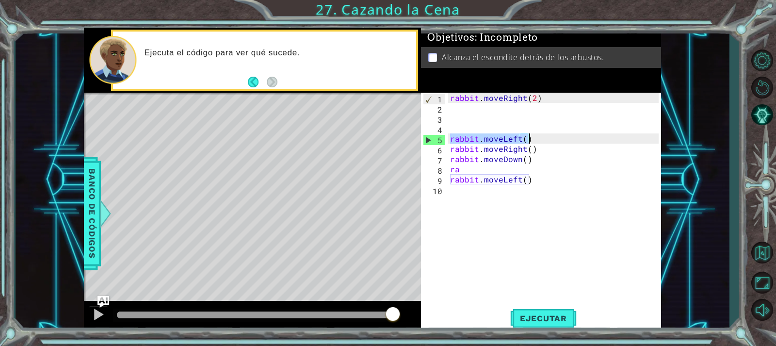
click at [538, 143] on div "rabbit . moveRight ( 2 ) rabbit . moveLeft ( ) rabbit . moveRight ( ) rabbit . …" at bounding box center [555, 210] width 215 height 234
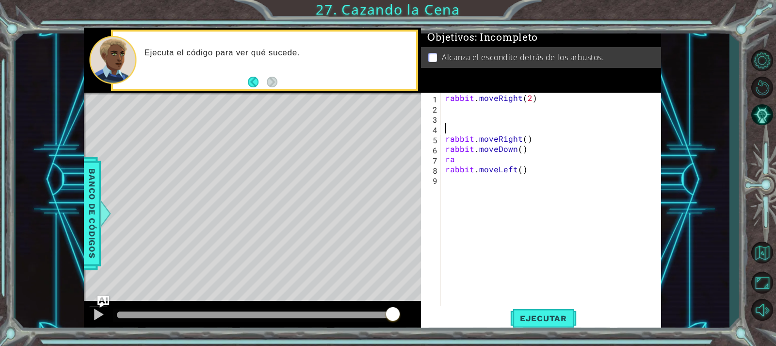
click at [450, 111] on div "rabbit . moveRight ( 2 ) rabbit . moveRight ( ) rabbit . moveDown ( ) ra rabbit…" at bounding box center [553, 210] width 220 height 234
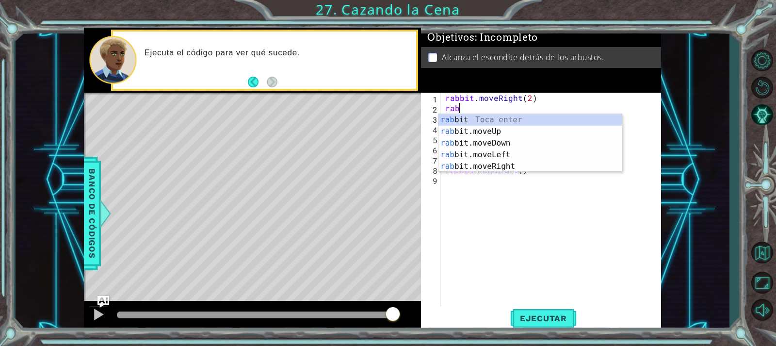
scroll to position [0, 0]
click at [482, 130] on div "rab bit Toca enter rab bit.moveUp Toca enter rab bit.moveDown Toca enter rab bi…" at bounding box center [529, 154] width 183 height 81
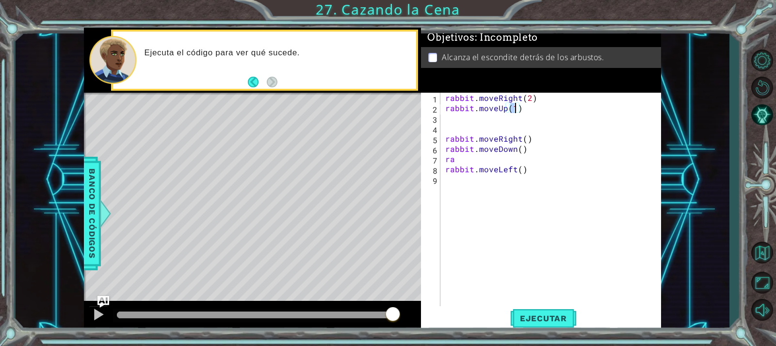
type textarea "rabbit.moveUp(2)"
click at [473, 122] on div "rabbit . moveRight ( 2 ) rabbit . moveUp ( 2 ) rabbit . moveRight ( ) rabbit . …" at bounding box center [553, 210] width 220 height 234
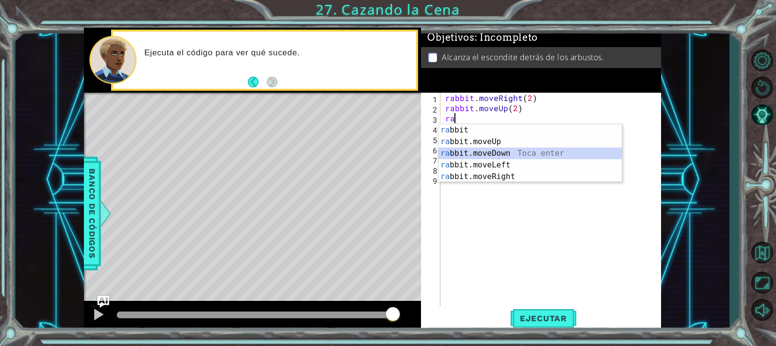
click at [477, 159] on div "ra bbit Toca enter ra bbit.moveUp Toca enter ra bbit.moveDown Toca enter ra bbi…" at bounding box center [529, 164] width 183 height 81
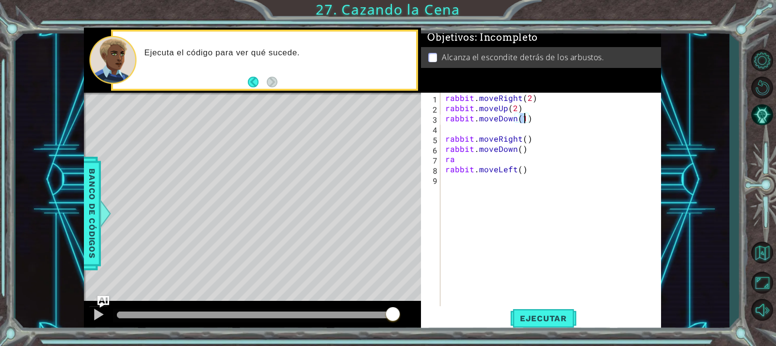
type textarea "rabbit.moveDown(2)"
click at [449, 128] on div "rabbit . moveRight ( 2 ) rabbit . moveUp ( 2 ) rabbit . moveDown ( 2 ) rabbit .…" at bounding box center [553, 210] width 220 height 234
drag, startPoint x: 513, startPoint y: 117, endPoint x: 496, endPoint y: 119, distance: 16.6
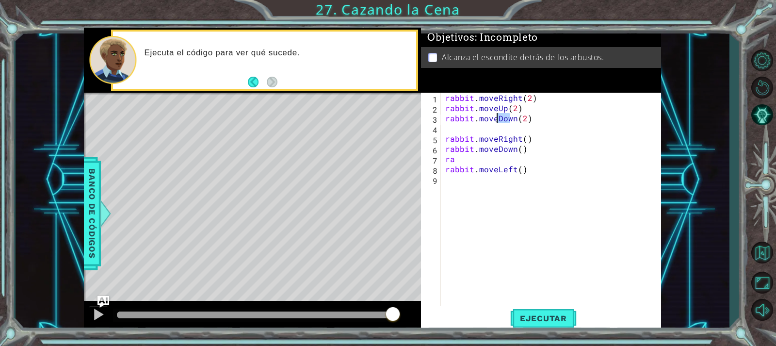
click at [496, 119] on div "rabbit . moveRight ( 2 ) rabbit . moveUp ( 2 ) rabbit . moveDown ( 2 ) rabbit .…" at bounding box center [553, 210] width 220 height 234
click at [502, 113] on div "rabbit . moveRight ( 2 ) rabbit . moveUp ( 2 ) rabbit . moven ( 2 ) rabbit . mo…" at bounding box center [553, 210] width 220 height 234
click at [503, 117] on div "rabbit . moveRight ( 2 ) rabbit . moveUp ( 2 ) rabbit . moven ( 2 ) rabbit . mo…" at bounding box center [553, 210] width 220 height 234
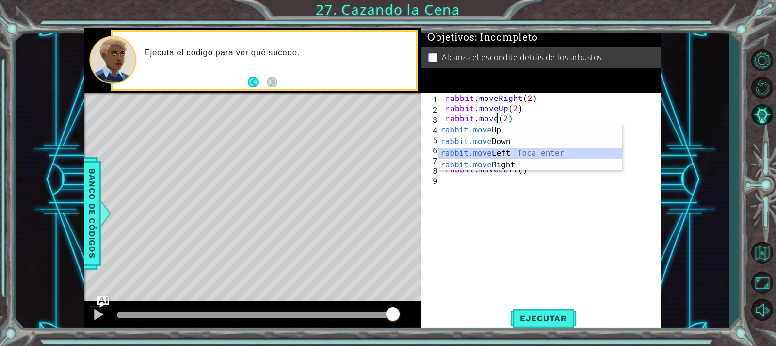
click at [453, 147] on div "rabbit.move Up Toca enter rabbit.move Down Toca enter rabbit.move Left Toca ent…" at bounding box center [529, 159] width 183 height 70
type textarea "rabbit.moveLeft(1)(2)"
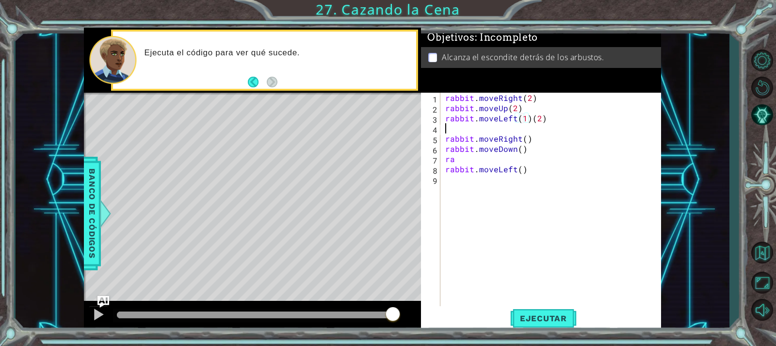
click at [451, 125] on div "rabbit . moveRight ( 2 ) rabbit . moveUp ( 2 ) rabbit . moveLeft ( 1 ) ( 2 ) ra…" at bounding box center [553, 210] width 220 height 234
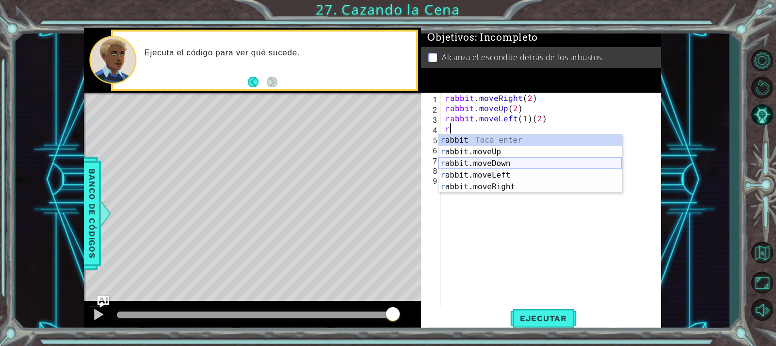
click at [529, 158] on div "r abbit Toca enter r abbit.moveUp Toca enter r abbit.moveDown Toca enter r abbi…" at bounding box center [529, 174] width 183 height 81
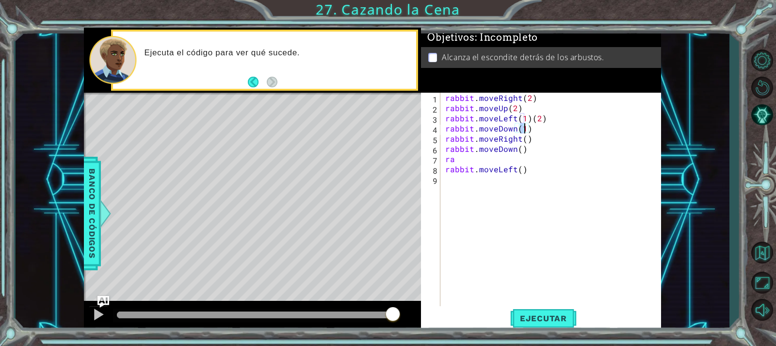
click at [482, 155] on div "rabbit . moveRight ( 2 ) rabbit . moveUp ( 2 ) rabbit . moveLeft ( 1 ) ( 2 ) ra…" at bounding box center [553, 210] width 220 height 234
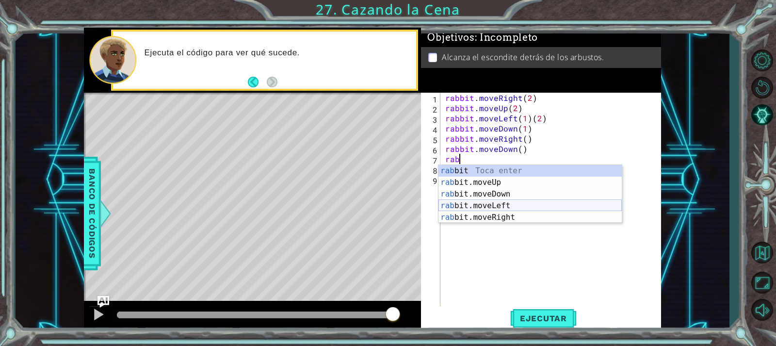
click at [499, 208] on div "rab bit Toca enter rab bit.moveUp Toca enter rab bit.moveDown Toca enter rab bi…" at bounding box center [529, 205] width 183 height 81
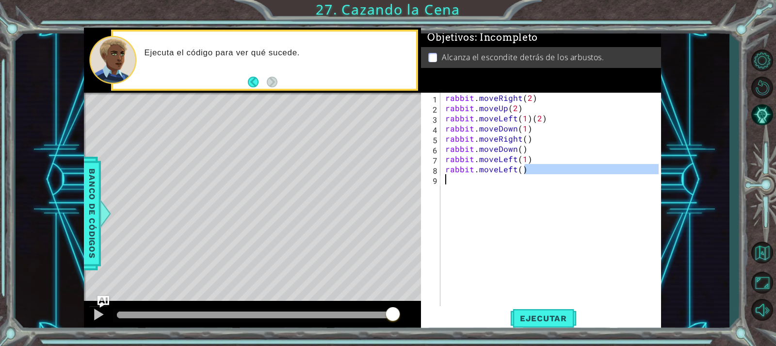
drag, startPoint x: 525, startPoint y: 172, endPoint x: 422, endPoint y: 174, distance: 102.4
click at [422, 174] on div "rabbit.moveLeft(1) 1 2 3 4 5 6 7 8 9 rabbit . moveRight ( 2 ) rabbit . moveUp (…" at bounding box center [539, 200] width 237 height 214
type textarea "rabbit.moveLeft()"
click at [422, 174] on div "rabbit.moveLeft() 1 2 3 4 5 6 7 8 9 rabbit . moveRight ( 2 ) rabbit . moveUp ( …" at bounding box center [539, 200] width 237 height 214
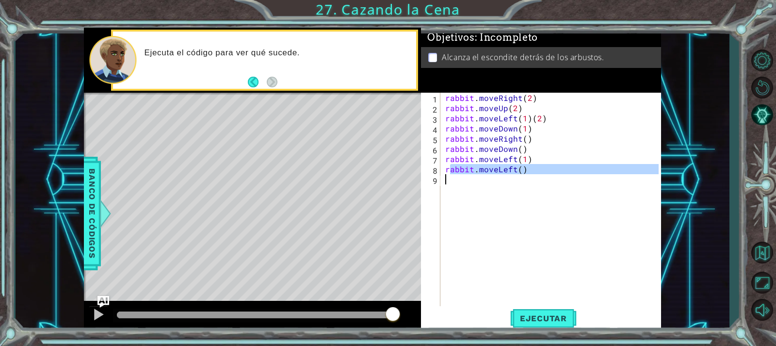
drag, startPoint x: 448, startPoint y: 167, endPoint x: 506, endPoint y: 181, distance: 59.4
click at [506, 181] on div "rabbit . moveRight ( 2 ) rabbit . moveUp ( 2 ) rabbit . moveLeft ( 1 ) ( 2 ) ra…" at bounding box center [553, 210] width 220 height 234
type textarea "r"
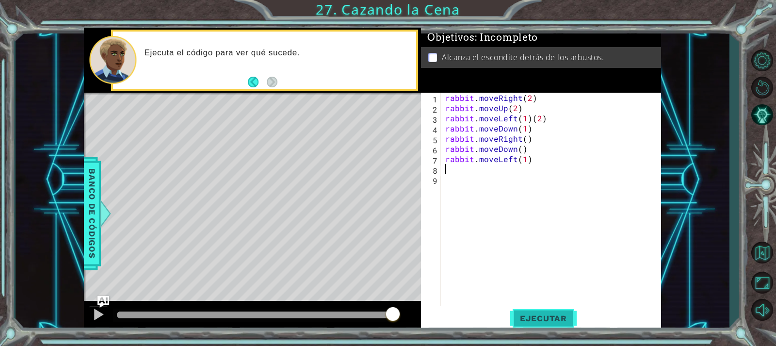
drag, startPoint x: 537, startPoint y: 321, endPoint x: 541, endPoint y: 311, distance: 10.0
click at [537, 319] on span "Ejecutar" at bounding box center [543, 318] width 66 height 10
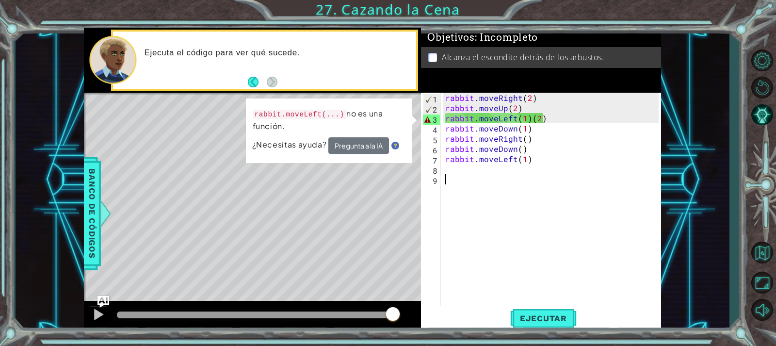
click at [503, 200] on div "rabbit . moveRight ( 2 ) rabbit . moveUp ( 2 ) rabbit . moveLeft ( 1 ) ( 2 ) ra…" at bounding box center [553, 210] width 220 height 234
drag, startPoint x: 528, startPoint y: 115, endPoint x: 517, endPoint y: 116, distance: 11.7
click at [517, 116] on div "rabbit . moveRight ( 2 ) rabbit . moveUp ( 2 ) rabbit . moveLeft ( 1 ) ( 2 ) ra…" at bounding box center [553, 210] width 220 height 234
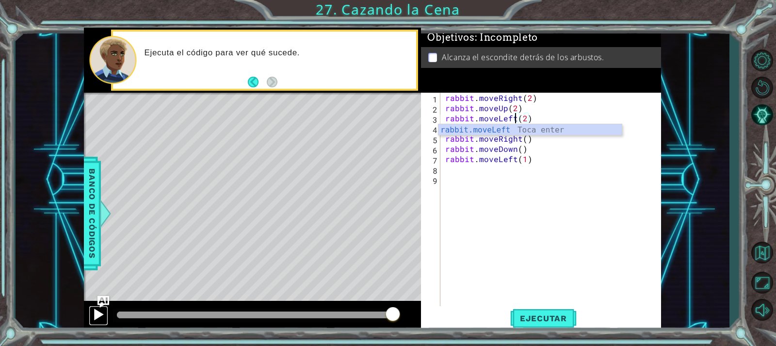
click at [100, 314] on div at bounding box center [98, 314] width 13 height 13
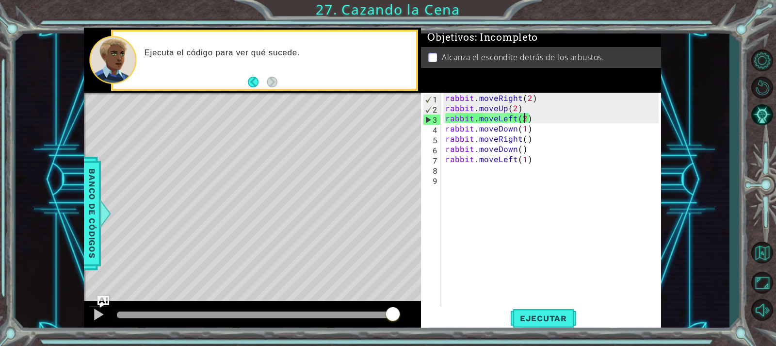
click at [523, 119] on div "rabbit . moveRight ( 2 ) rabbit . moveUp ( 2 ) rabbit . moveLeft ( 2 ) rabbit .…" at bounding box center [553, 210] width 220 height 234
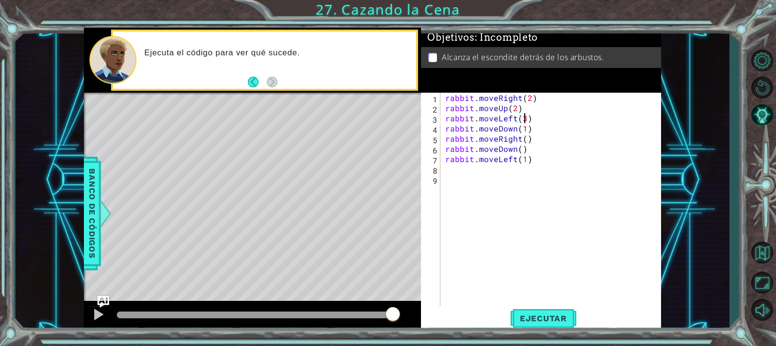
scroll to position [0, 5]
click at [551, 312] on button "Ejecutar" at bounding box center [543, 318] width 66 height 24
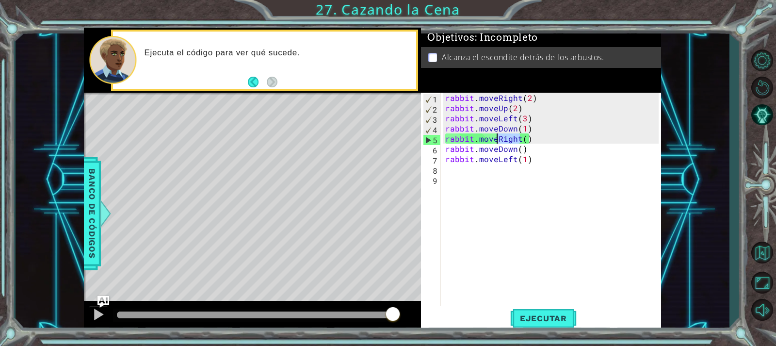
drag, startPoint x: 518, startPoint y: 139, endPoint x: 497, endPoint y: 138, distance: 21.4
click at [497, 138] on div "rabbit . moveRight ( 2 ) rabbit . moveUp ( 2 ) rabbit . moveLeft ( 3 ) rabbit .…" at bounding box center [553, 210] width 220 height 234
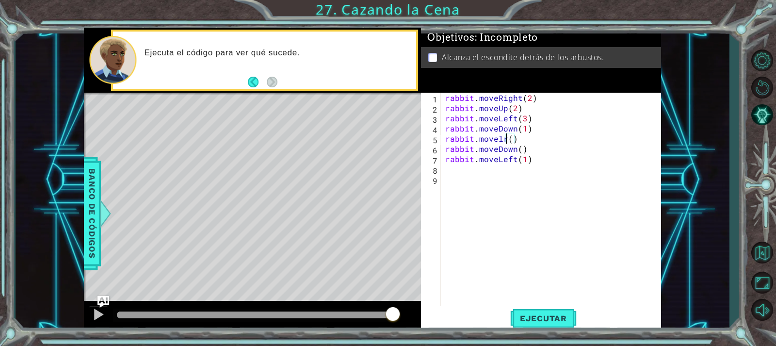
scroll to position [0, 3]
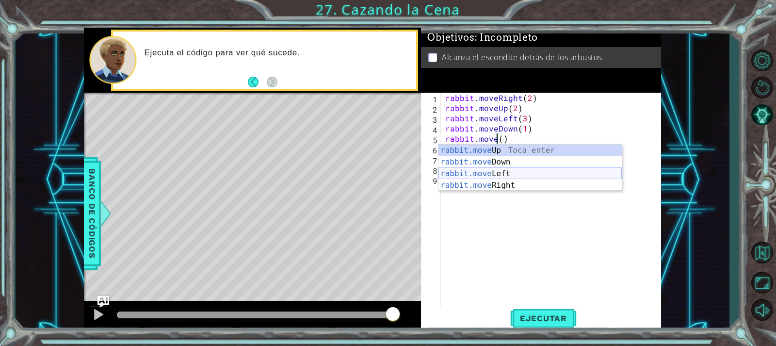
click at [503, 174] on div "rabbit.move Up Toca enter rabbit.move Down Toca enter rabbit.move Left Toca ent…" at bounding box center [529, 180] width 183 height 70
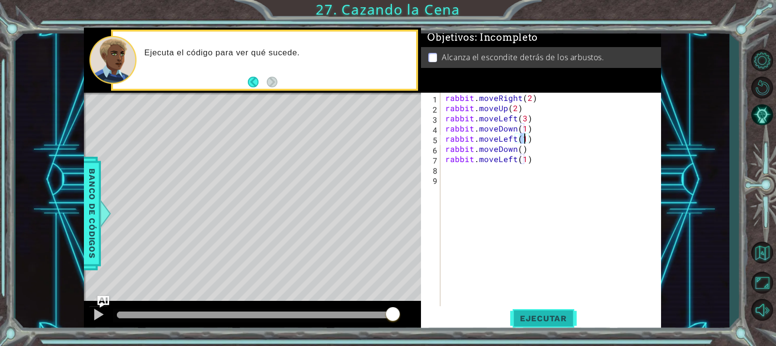
type textarea "rabbit.moveLeft(1)"
click at [550, 321] on span "Ejecutar" at bounding box center [543, 318] width 66 height 10
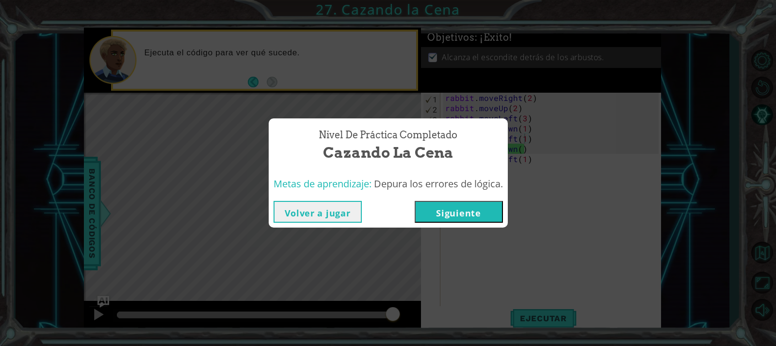
click at [459, 213] on button "Siguiente" at bounding box center [459, 212] width 88 height 22
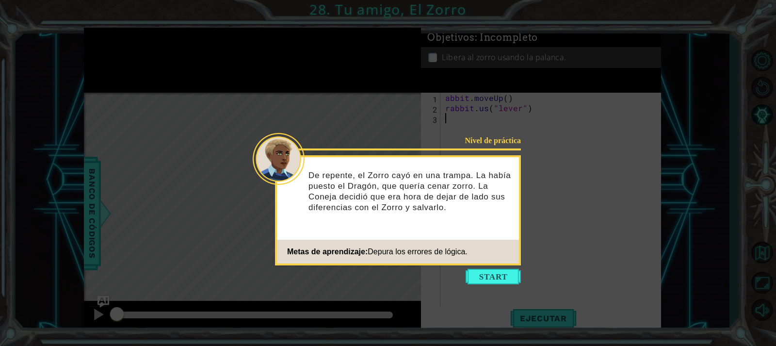
click at [498, 266] on icon at bounding box center [388, 173] width 776 height 346
click at [487, 279] on button "Start" at bounding box center [493, 277] width 55 height 16
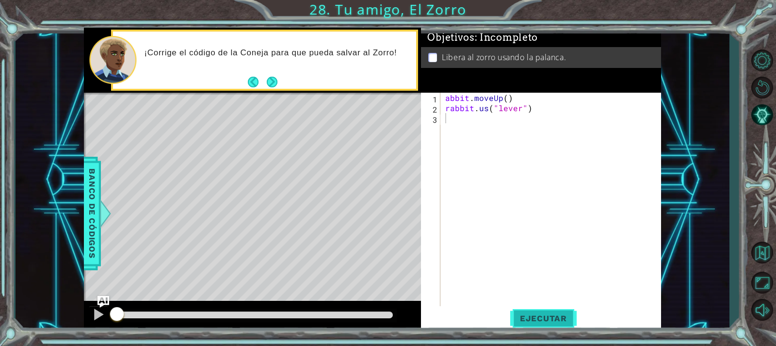
click at [559, 313] on span "Ejecutar" at bounding box center [543, 318] width 66 height 10
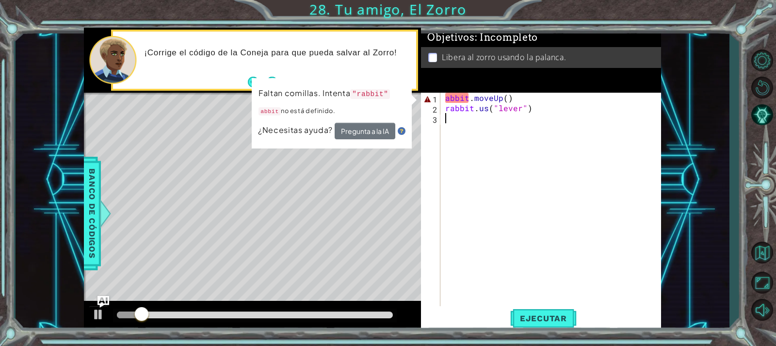
click at [489, 192] on div "abbit . moveUp ( ) rabbit . us ( "lever" )" at bounding box center [553, 210] width 220 height 234
drag, startPoint x: 517, startPoint y: 93, endPoint x: 406, endPoint y: 88, distance: 110.7
click at [406, 88] on div "1 ההההההההההההההההההההההההההההההההההההההההההההההההההההההההההההההההההההההההההההה…" at bounding box center [372, 180] width 577 height 304
type textarea "abbit.moveUp()"
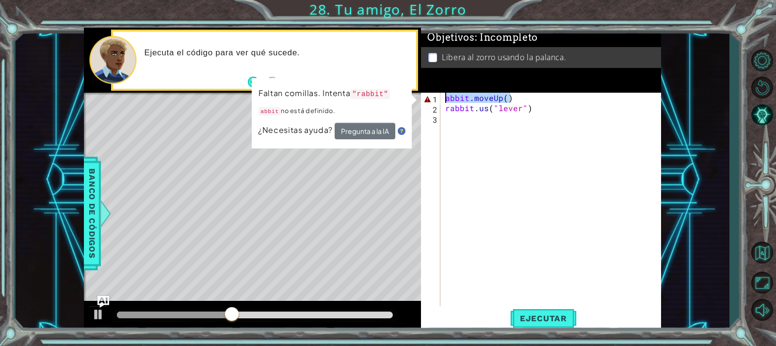
drag, startPoint x: 512, startPoint y: 100, endPoint x: 437, endPoint y: 99, distance: 75.2
click at [437, 99] on div "abbit.moveUp() 1 2 3 abbit . moveUp ( ) rabbit . us ( "lever" ) ההההההההההההההה…" at bounding box center [539, 200] width 237 height 214
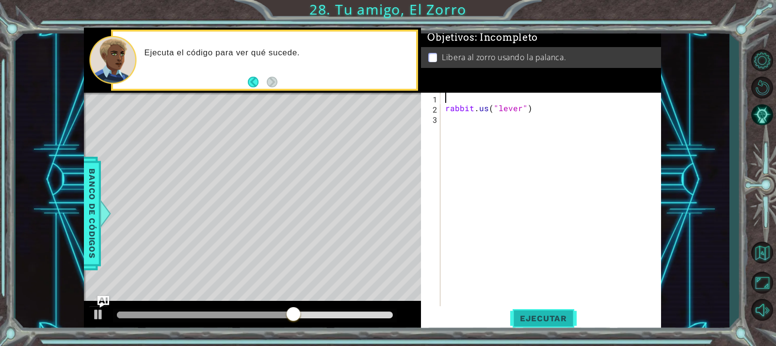
click at [553, 312] on button "Ejecutar" at bounding box center [543, 318] width 66 height 24
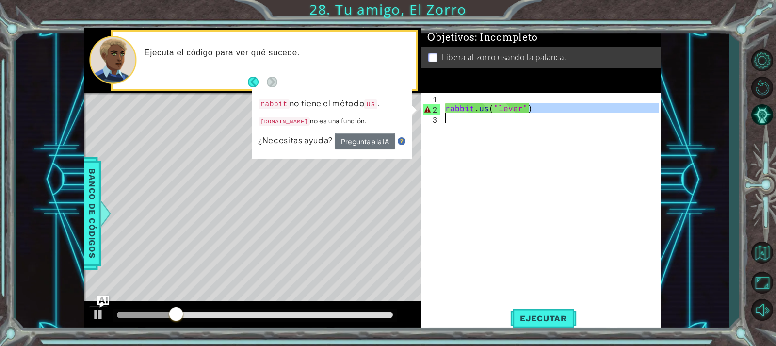
drag, startPoint x: 530, startPoint y: 110, endPoint x: 429, endPoint y: 113, distance: 101.4
click at [429, 113] on div "1 2 3 rabbit . us ( "lever" ) ההההההההההההההההההההההההההההההההההההההההההההההההה…" at bounding box center [539, 200] width 237 height 214
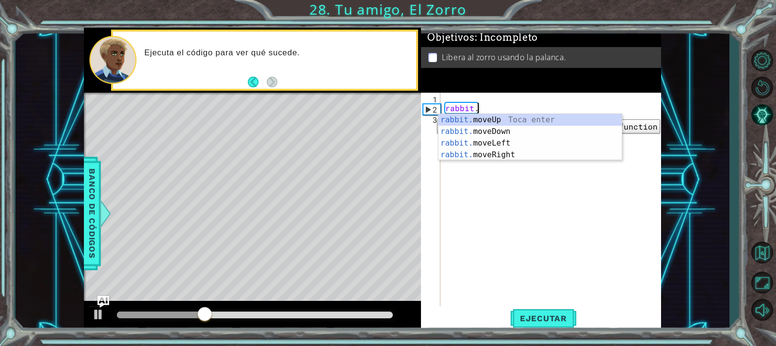
type textarea "r"
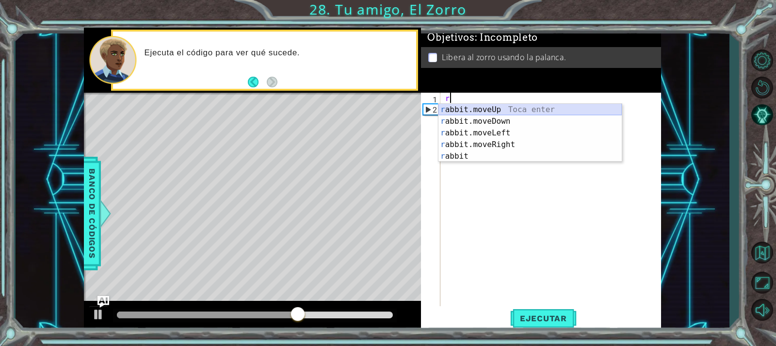
click at [459, 113] on div "r abbit.moveUp Toca enter r abbit.moveDown Toca enter r abbit.moveLeft Toca ent…" at bounding box center [529, 144] width 183 height 81
type textarea "rabbit.moveUp(1)"
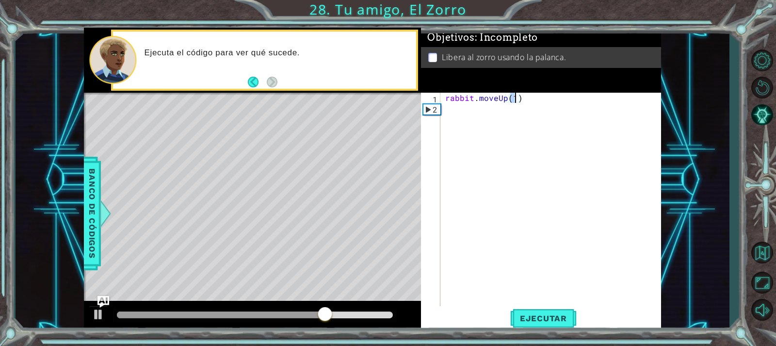
click at [458, 111] on div "rabbit . moveUp ( 1 )" at bounding box center [553, 210] width 220 height 234
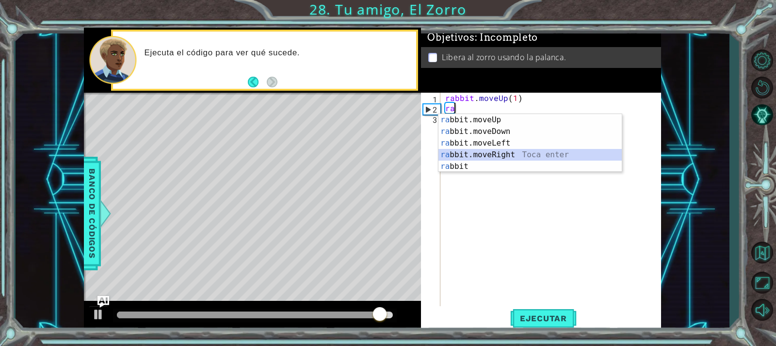
click at [465, 160] on div "ra bbit.moveUp Toca enter ra bbit.moveDown Toca enter ra bbit.moveLeft Toca ent…" at bounding box center [529, 154] width 183 height 81
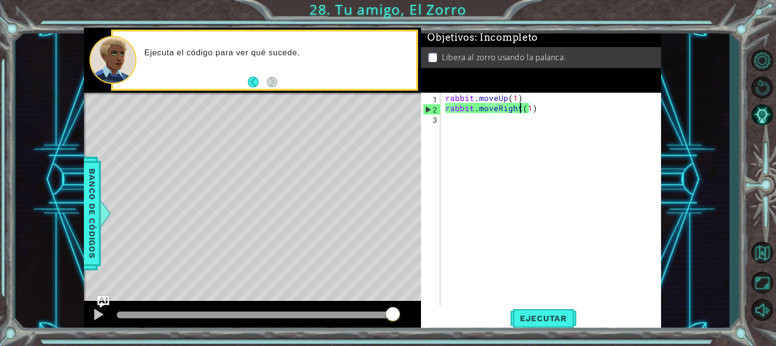
click at [519, 111] on div "rabbit . moveUp ( 1 ) rabbit . moveRight ( 1 )" at bounding box center [553, 210] width 220 height 234
drag, startPoint x: 518, startPoint y: 111, endPoint x: 502, endPoint y: 109, distance: 15.6
click at [502, 109] on div "rabbit . moveUp ( 1 ) rabbit . moveRight ( 1 )" at bounding box center [553, 210] width 220 height 234
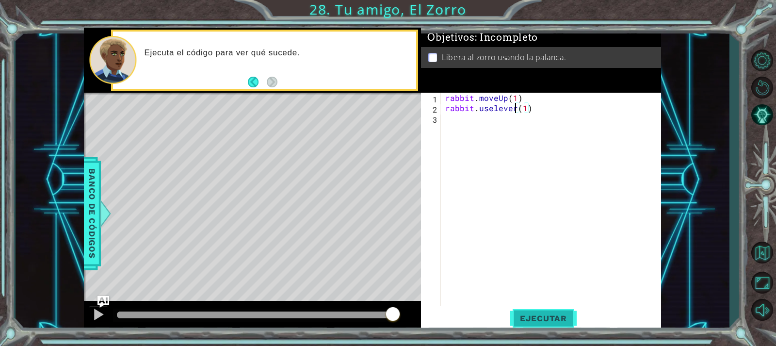
click at [550, 307] on button "Ejecutar" at bounding box center [543, 318] width 66 height 24
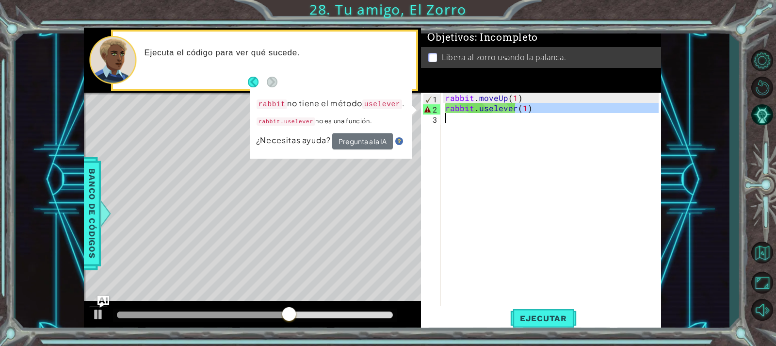
drag, startPoint x: 514, startPoint y: 110, endPoint x: 484, endPoint y: 115, distance: 30.1
click at [484, 115] on div "rabbit . moveUp ( 1 ) rabbit . uselever ( 1 )" at bounding box center [553, 210] width 220 height 234
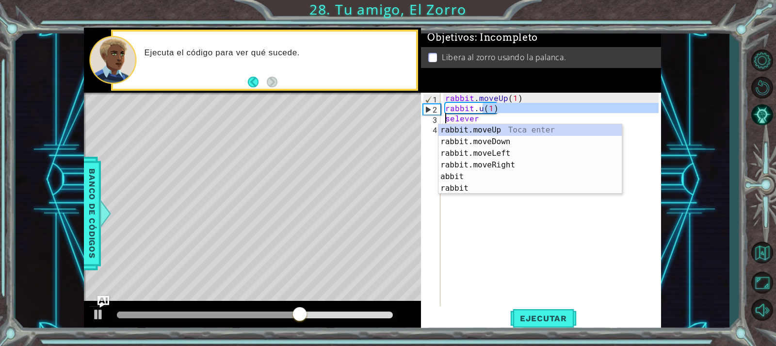
scroll to position [0, 3]
click at [490, 115] on div "rabbit . moveUp ( 1 ) rabbit . u ( 1 ) selever" at bounding box center [553, 210] width 220 height 234
type textarea "selever"
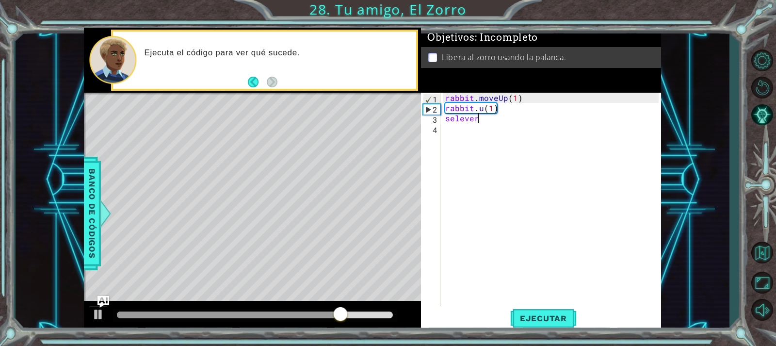
scroll to position [0, 1]
drag, startPoint x: 490, startPoint y: 115, endPoint x: 459, endPoint y: 117, distance: 31.6
click at [459, 117] on div "rabbit . moveUp ( 1 ) rabbit . u ( 1 ) selever" at bounding box center [553, 210] width 220 height 234
click at [501, 118] on div "rabbit . moveUp ( 1 ) rabbit . u ( 1 )" at bounding box center [553, 210] width 220 height 234
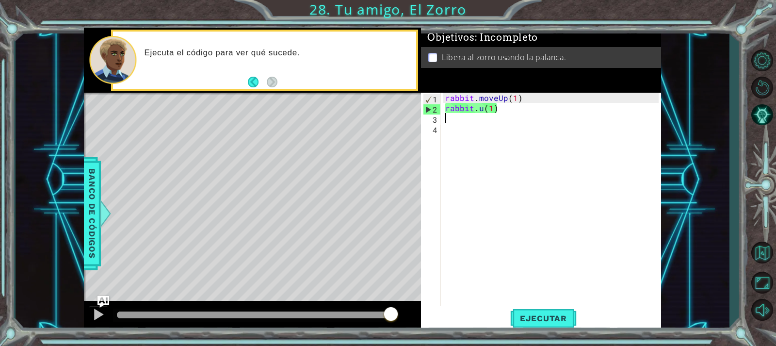
click at [501, 114] on div "rabbit . moveUp ( 1 ) rabbit . u ( 1 )" at bounding box center [553, 210] width 220 height 234
click at [498, 110] on div "rabbit . moveUp ( 1 ) rabbit . u ( 1 )" at bounding box center [553, 210] width 220 height 234
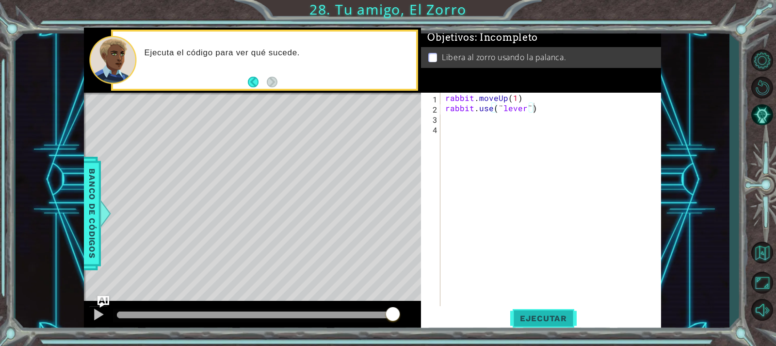
click at [540, 330] on button "Ejecutar" at bounding box center [543, 318] width 66 height 24
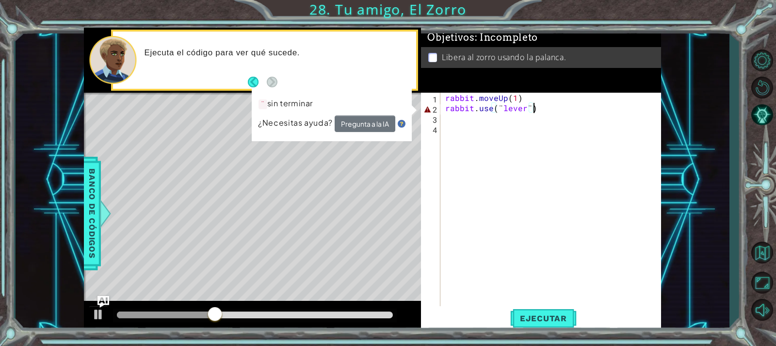
click at [443, 97] on div "rabbit . moveUp ( 1 ) rabbit . use ( ¨ lever ¨ )" at bounding box center [553, 210] width 220 height 234
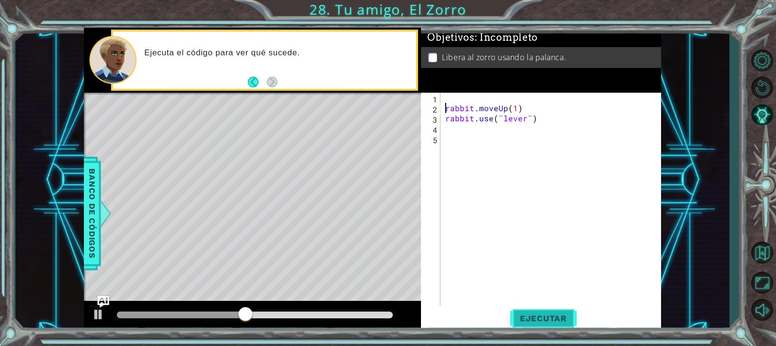
click at [539, 316] on span "Ejecutar" at bounding box center [543, 318] width 66 height 10
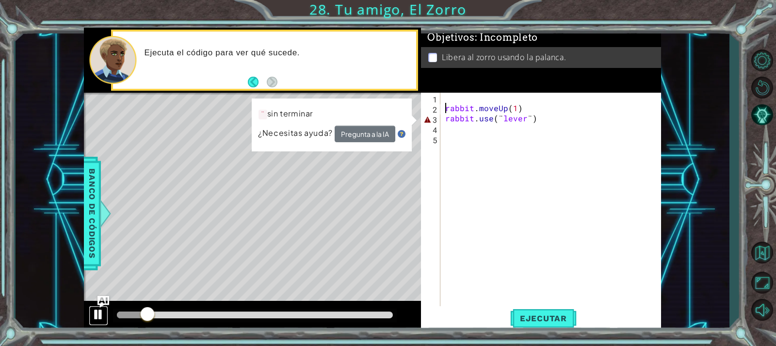
click at [99, 311] on div at bounding box center [98, 314] width 13 height 13
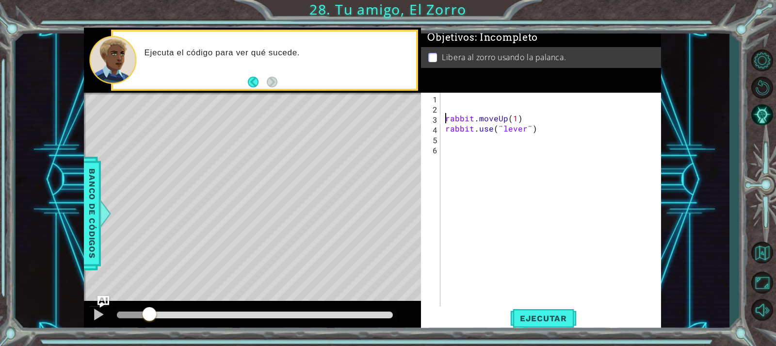
click at [514, 113] on div "rabbit . moveUp ( 1 ) rabbit . use ( ¨ lever ¨ )" at bounding box center [553, 210] width 220 height 234
click at [479, 131] on div "rabbit . moveUp ( ) rabbit . use ( ¨ lever ¨ )" at bounding box center [553, 210] width 220 height 234
drag, startPoint x: 543, startPoint y: 130, endPoint x: 499, endPoint y: 131, distance: 43.7
click at [499, 131] on div "rabbit . moveUp ( ) rabbit . use ( ¨ lever ¨ )" at bounding box center [553, 210] width 220 height 234
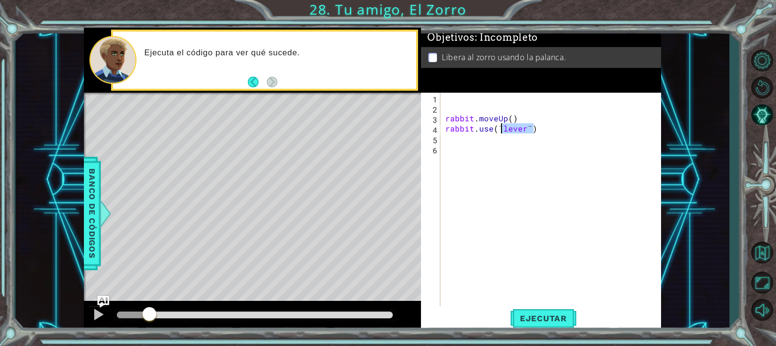
click at [504, 132] on div "rabbit . moveUp ( ) rabbit . use ( ¨ lever ¨ )" at bounding box center [550, 200] width 215 height 214
click at [541, 129] on div "rabbit . moveUp ( ) rabbit . use ( ¨ lever ¨ )" at bounding box center [553, 210] width 220 height 234
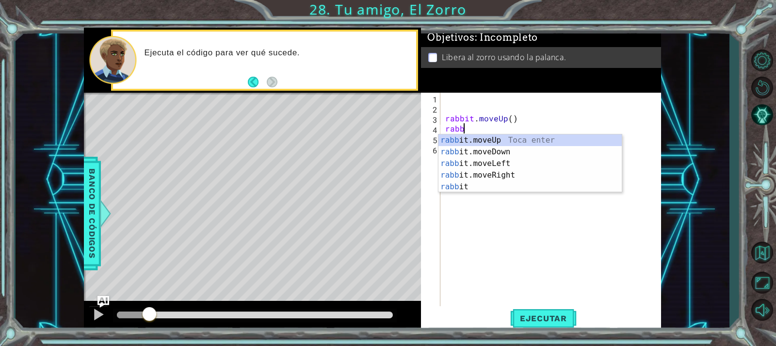
type textarea "r"
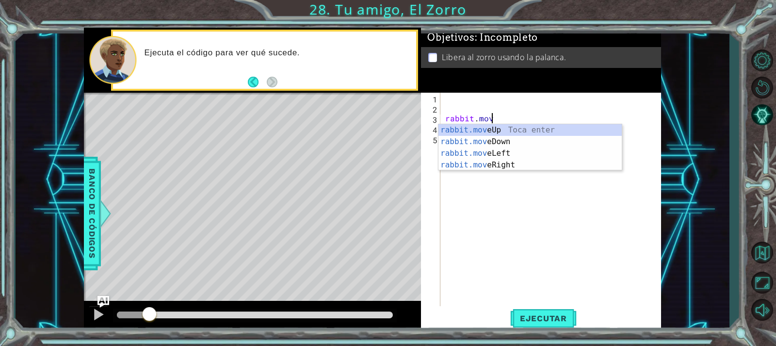
type textarea "rabbit.mo"
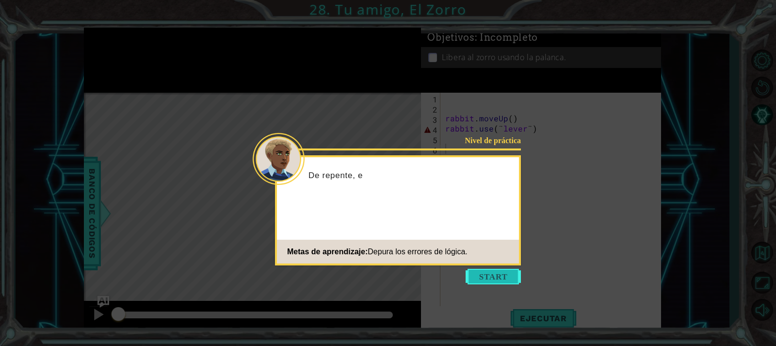
click at [488, 272] on button "Start" at bounding box center [493, 277] width 55 height 16
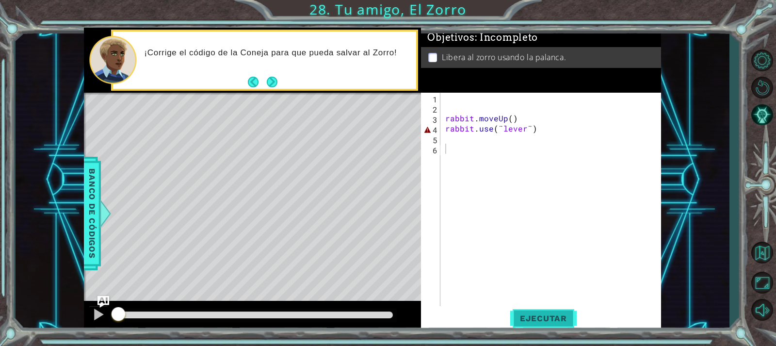
click at [555, 319] on span "Ejecutar" at bounding box center [543, 318] width 66 height 10
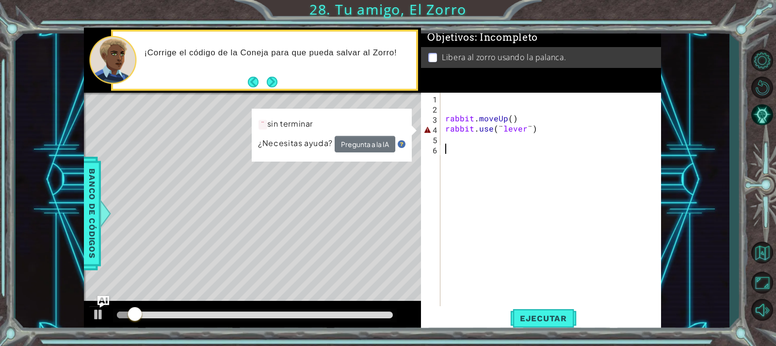
click at [540, 194] on div "rabbit . moveUp ( ) rabbit . use ( ¨ lever ¨ )" at bounding box center [553, 210] width 220 height 234
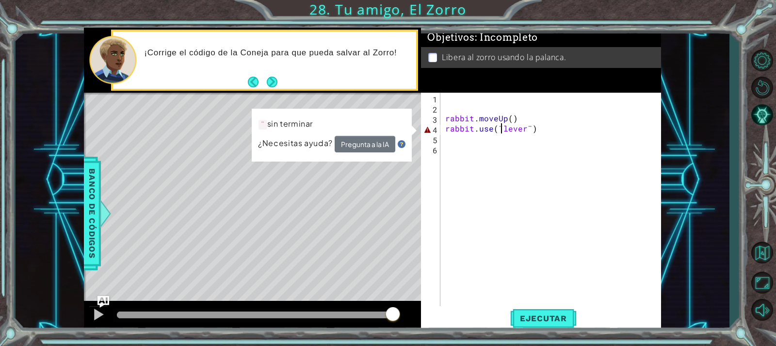
click at [501, 130] on div "rabbit . moveUp ( ) rabbit . use ( ¨ lever ¨ )" at bounding box center [553, 210] width 220 height 234
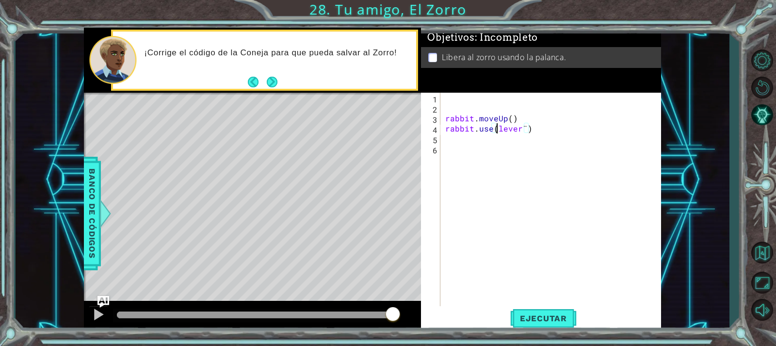
scroll to position [0, 4]
click at [530, 126] on div "rabbit . moveUp ( ) rabbit . use ( "lever¨)" at bounding box center [553, 210] width 220 height 234
type textarea "rabbit.use("lever")"
click at [541, 313] on span "Ejecutar" at bounding box center [543, 318] width 66 height 10
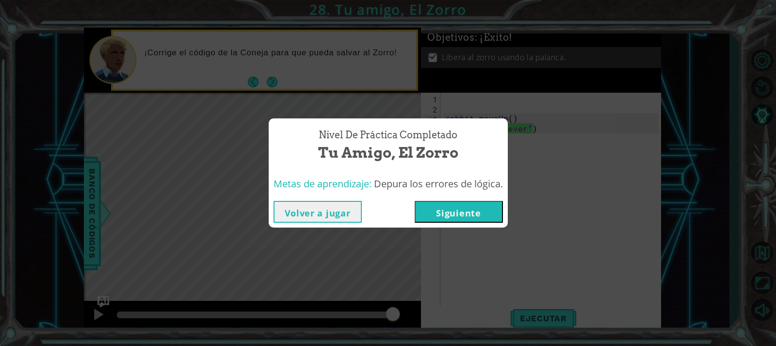
click at [466, 203] on button "Siguiente" at bounding box center [459, 212] width 88 height 22
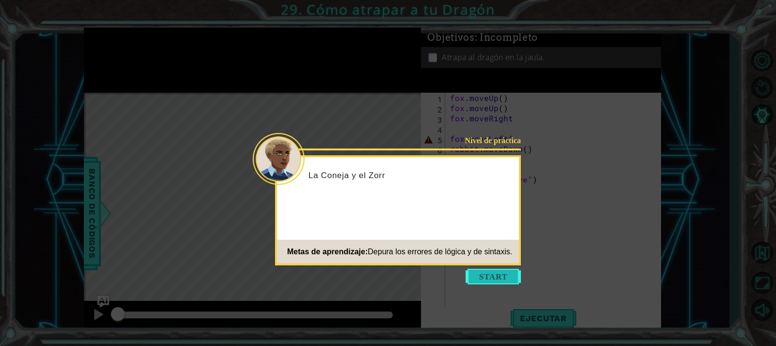
click at [498, 279] on button "Start" at bounding box center [493, 277] width 55 height 16
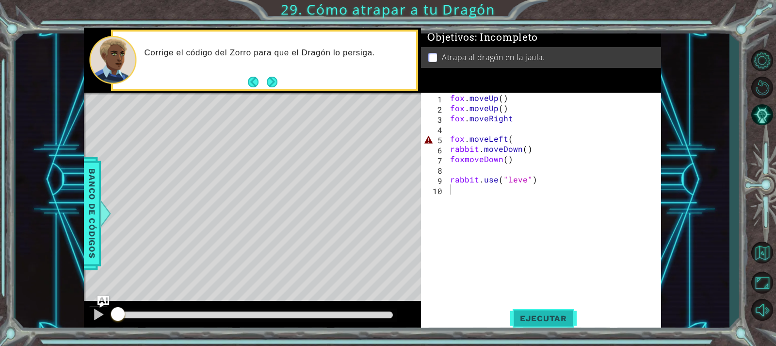
click at [546, 318] on span "Ejecutar" at bounding box center [543, 318] width 66 height 10
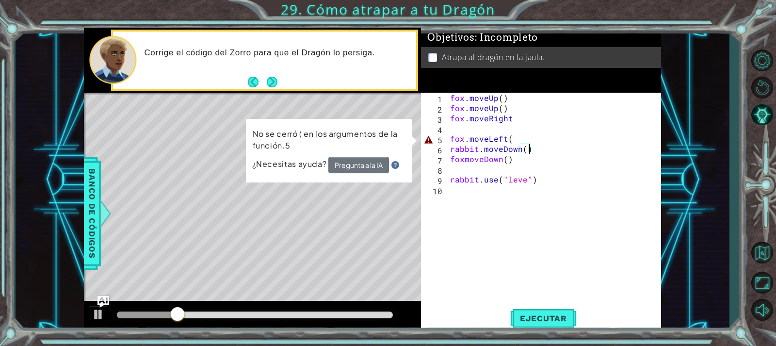
click at [532, 149] on div "fox . moveUp ( ) fox . moveUp ( ) fox . moveRight fox . moveLeft ( rabbit . mov…" at bounding box center [555, 210] width 215 height 234
click at [501, 123] on div "fox . moveUp ( ) fox . moveUp ( ) fox . moveRight fox . moveLeft ( rabbit . mov…" at bounding box center [555, 210] width 215 height 234
type textarea "fox.moveRight"
click at [490, 130] on div "fox . moveUp ( ) fox . moveUp ( ) fox . moveRight fox . moveLeft ( rabbit . mov…" at bounding box center [555, 210] width 215 height 234
click at [112, 295] on div "methods rabbit moveUp() moveDown() moveLeft() moveRight() use(thing) fox moveUp…" at bounding box center [372, 180] width 577 height 304
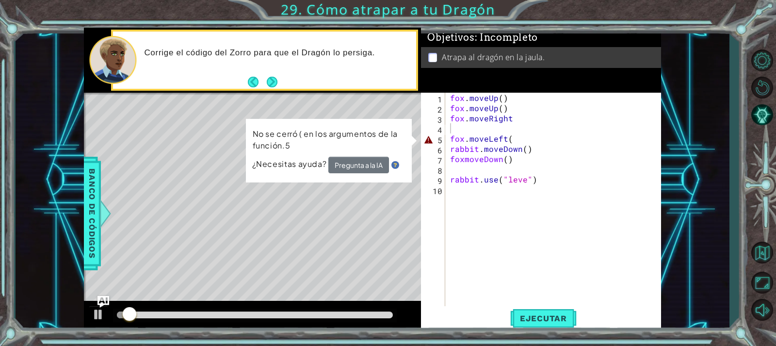
click at [79, 306] on div "1 ההההההההההההההההההההההההההההההההההההההההההההההההההההההההההההההההההההההההההההה…" at bounding box center [373, 180] width 714 height 304
click at [97, 310] on div at bounding box center [98, 314] width 13 height 13
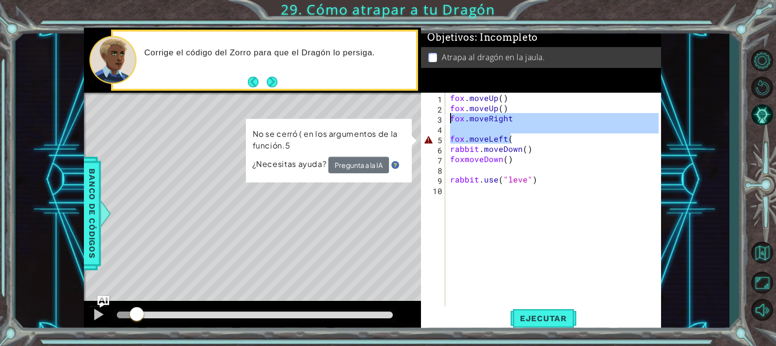
drag, startPoint x: 527, startPoint y: 139, endPoint x: 323, endPoint y: 121, distance: 204.6
click at [323, 121] on div "1 ההההההההההההההההההההההההההההההההההההההההההההההההההההההההההההההההההההההההההההה…" at bounding box center [372, 180] width 577 height 304
drag, startPoint x: 323, startPoint y: 121, endPoint x: 458, endPoint y: 140, distance: 136.6
click at [458, 140] on div "1 ההההההההההההההההההההההההההההההההההההההההההההההההההההההההההההההההההההההההההההה…" at bounding box center [372, 180] width 577 height 304
click at [457, 133] on div "fox . moveUp ( ) fox . moveUp ( ) fox . moveRight fox . moveLeft ( rabbit . mov…" at bounding box center [553, 200] width 210 height 214
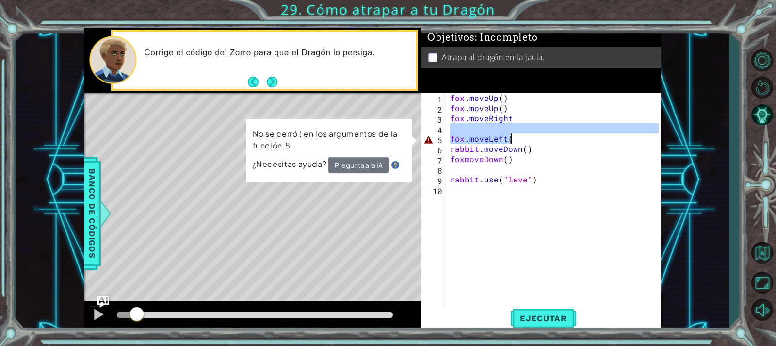
drag, startPoint x: 519, startPoint y: 129, endPoint x: 519, endPoint y: 142, distance: 13.1
click at [519, 142] on div "fox . moveUp ( ) fox . moveUp ( ) fox . moveRight fox . moveLeft ( rabbit . mov…" at bounding box center [555, 210] width 215 height 234
type textarea "fox.moveLeft("
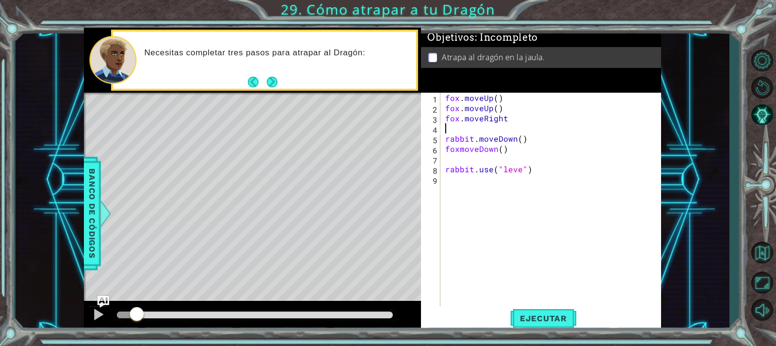
drag, startPoint x: 553, startPoint y: 304, endPoint x: 550, endPoint y: 313, distance: 10.4
click at [553, 304] on div "fox . moveUp ( ) fox . moveUp ( ) fox . moveRight rabbit . moveDown ( ) foxmove…" at bounding box center [553, 210] width 220 height 234
click at [549, 314] on span "Ejecutar" at bounding box center [543, 318] width 66 height 10
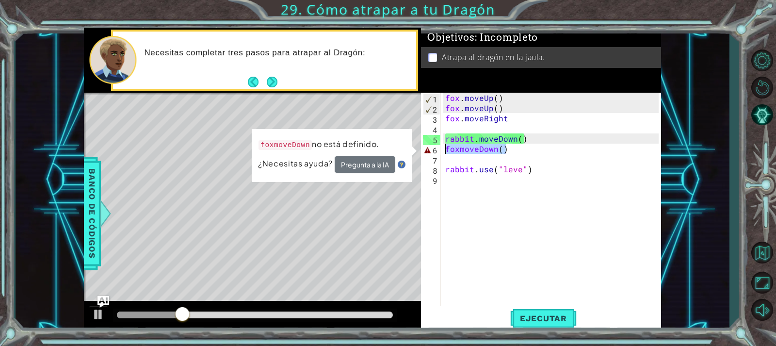
click at [418, 144] on div "1 ההההההההההההההההההההההההההההההההההההההההההההההההההההההההההההההההההההההההההההה…" at bounding box center [372, 180] width 577 height 304
type textarea "foxmoveDown()"
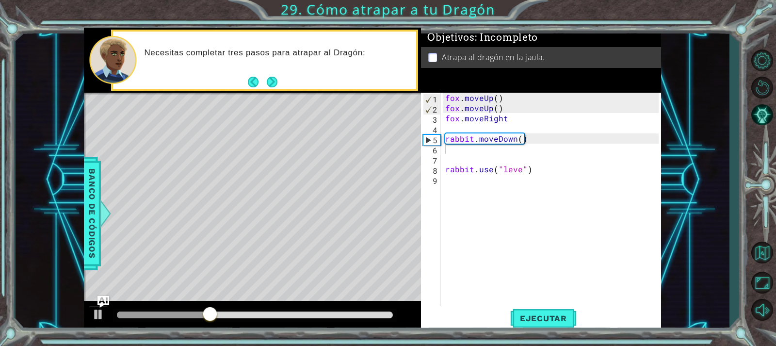
click at [441, 178] on div "1 2 3 4 5 6 7 8 9 fox . moveUp ( ) fox . moveUp ( ) fox . moveRight rabbit . mo…" at bounding box center [539, 200] width 237 height 214
click at [448, 178] on div "fox . moveUp ( ) fox . moveUp ( ) fox . moveRight rabbit . moveDown ( ) rabbit …" at bounding box center [553, 210] width 220 height 234
click at [95, 316] on div at bounding box center [98, 314] width 13 height 13
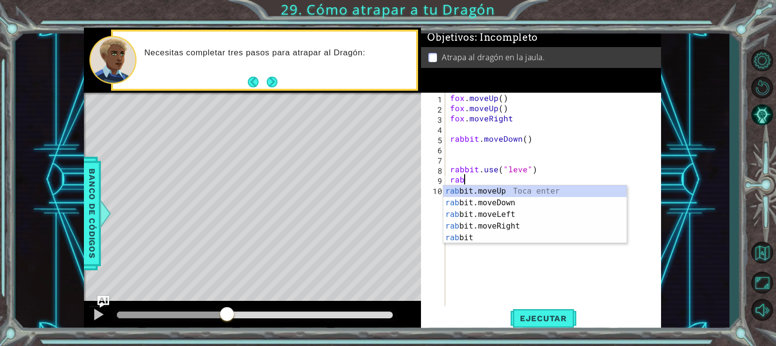
scroll to position [0, 0]
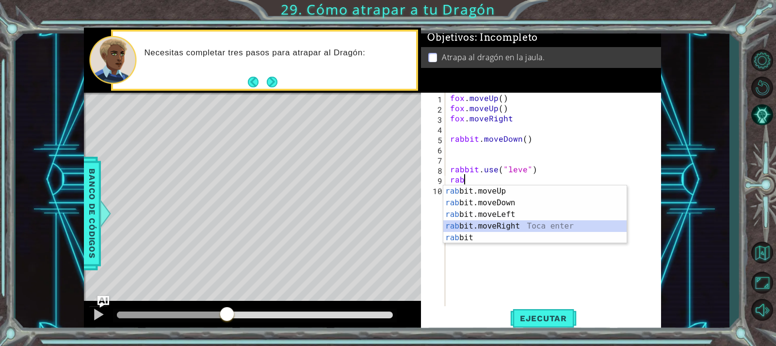
click at [481, 220] on div "rab bit.moveUp Toca enter rab bit.moveDown Toca enter rab bit.moveLeft Toca ent…" at bounding box center [534, 225] width 183 height 81
type textarea "rabbit.moveRight(1)"
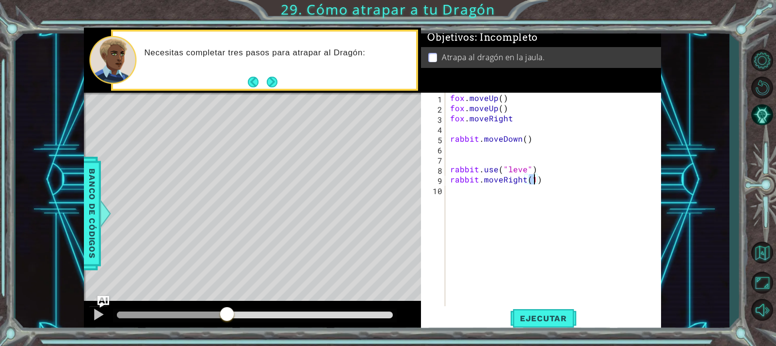
click at [487, 195] on div "fox . moveUp ( ) fox . moveUp ( ) fox . moveRight rabbit . moveDown ( ) rabbit …" at bounding box center [555, 210] width 215 height 234
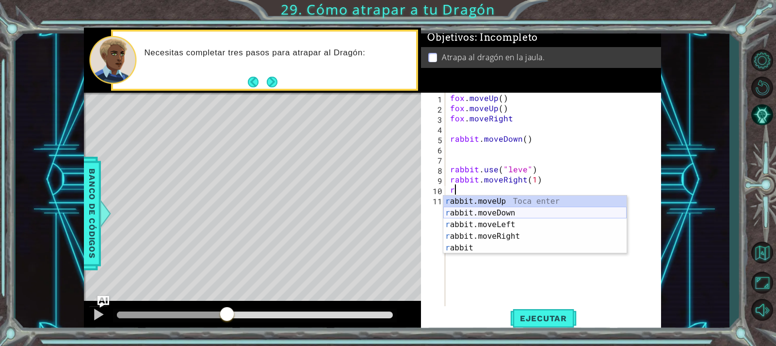
click at [485, 209] on div "r abbit.moveUp Toca enter r abbit.moveDown Toca enter r abbit.moveLeft Toca ent…" at bounding box center [534, 235] width 183 height 81
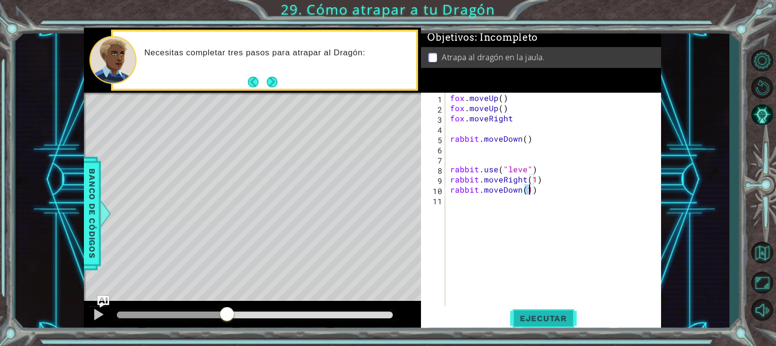
type textarea "rabbit.moveDown(1)"
click at [539, 319] on span "Ejecutar" at bounding box center [543, 318] width 66 height 10
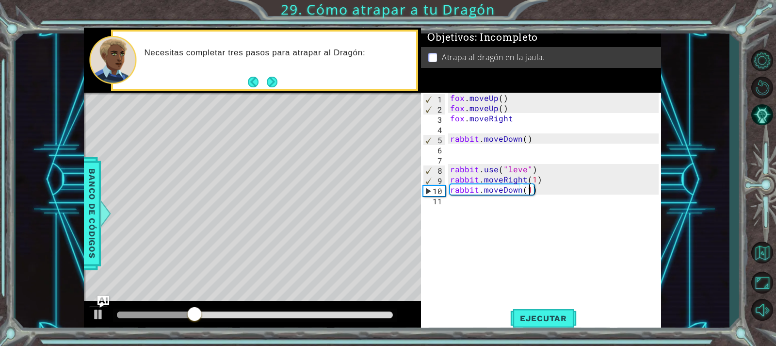
click at [515, 216] on div "fox . moveUp ( ) fox . moveUp ( ) fox . moveRight rabbit . moveDown ( ) rabbit …" at bounding box center [555, 210] width 215 height 234
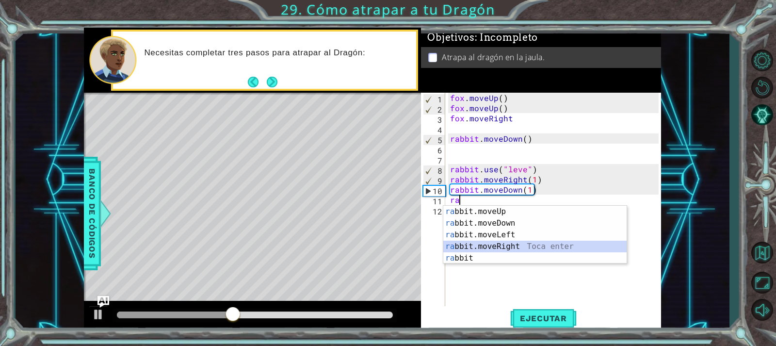
click at [492, 248] on div "ra bbit.moveUp Toca enter ra bbit.moveDown Toca enter ra bbit.moveLeft Toca ent…" at bounding box center [534, 246] width 183 height 81
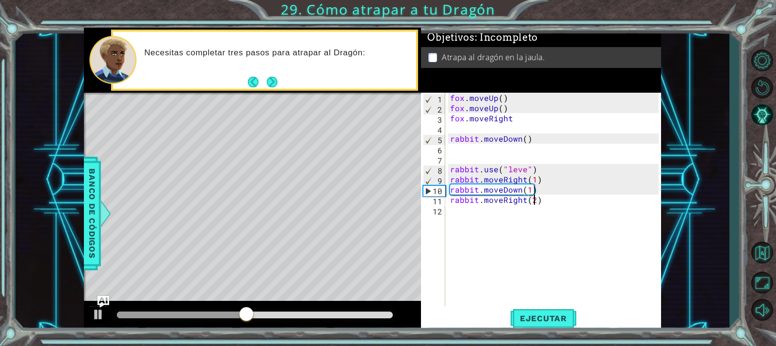
scroll to position [0, 5]
type textarea "rabbit.moveRight(2)"
click at [534, 326] on button "Ejecutar" at bounding box center [543, 318] width 66 height 24
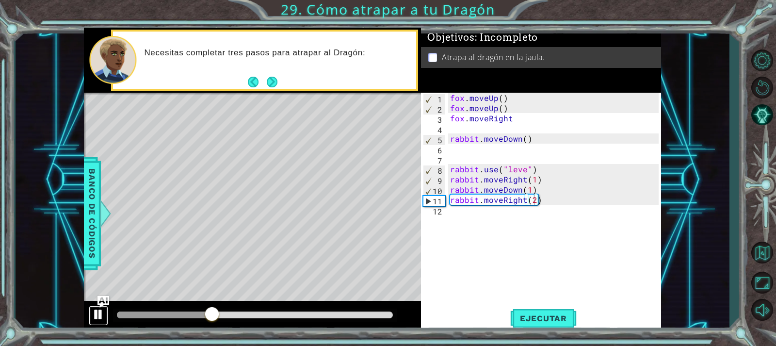
click at [99, 310] on div at bounding box center [98, 314] width 13 height 13
click at [550, 252] on div "fox . moveUp ( ) fox . moveUp ( ) fox . moveRight rabbit . moveDown ( ) rabbit …" at bounding box center [555, 210] width 215 height 234
click at [457, 122] on div "fox . moveUp ( ) fox . moveUp ( ) fox . moveRight rabbit . moveDown ( ) rabbit …" at bounding box center [555, 210] width 215 height 234
type textarea "fox.moveRight"
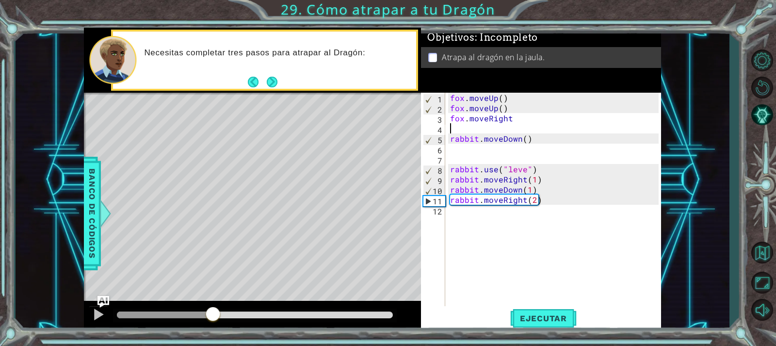
click at [454, 125] on div "fox . moveUp ( ) fox . moveUp ( ) fox . moveRight rabbit . moveDown ( ) rabbit …" at bounding box center [555, 210] width 215 height 234
drag, startPoint x: 538, startPoint y: 140, endPoint x: 437, endPoint y: 142, distance: 101.4
click at [437, 142] on div "1 2 3 4 5 6 7 8 9 10 11 12 fox . moveUp ( ) fox . moveUp ( ) fox . moveRight ra…" at bounding box center [539, 200] width 237 height 214
type textarea "rabbit.moveDown()"
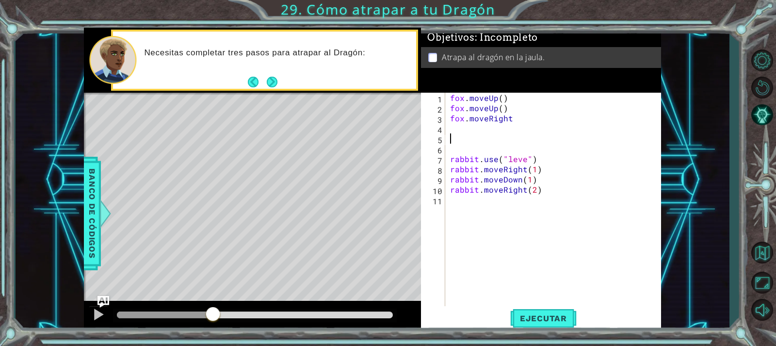
click at [468, 140] on div "fox . moveUp ( ) fox . moveUp ( ) fox . moveRight rabbit . use ( "leve" ) rabbi…" at bounding box center [555, 210] width 215 height 234
click at [467, 149] on div "fox . moveUp ( ) fox . moveUp ( ) fox . moveRight rabbit . use ( "leve" ) rabbi…" at bounding box center [555, 210] width 215 height 234
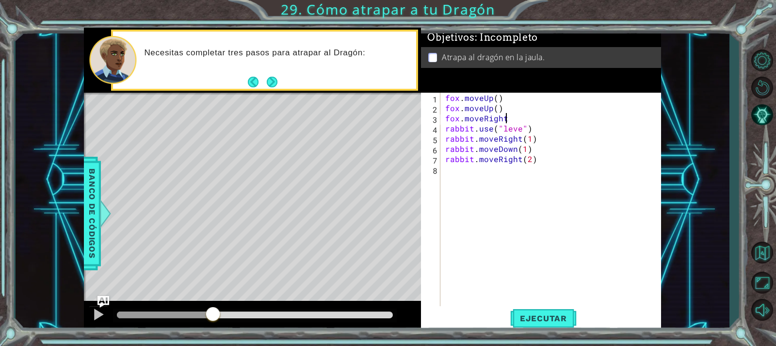
click at [523, 131] on div "fox . moveUp ( ) fox . moveUp ( ) fox . moveRight rabbit . use ( "leve" ) rabbi…" at bounding box center [553, 210] width 220 height 234
click at [520, 131] on div "fox . moveUp ( ) fox . moveUp ( ) fox . moveRight rabbit . use ( "leve" ) rabbi…" at bounding box center [553, 210] width 220 height 234
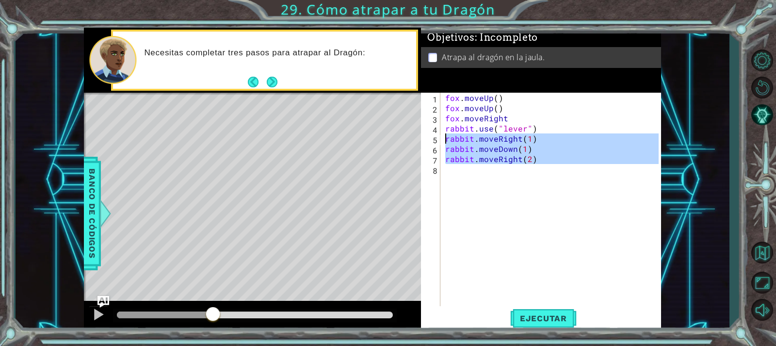
drag, startPoint x: 538, startPoint y: 165, endPoint x: 438, endPoint y: 139, distance: 103.4
click at [438, 139] on div "rabbit.use("lever") 1 2 3 4 5 6 7 8 fox . moveUp ( ) fox . moveUp ( ) fox . mov…" at bounding box center [539, 200] width 237 height 214
type textarea "rabbit.moveRight(1) rabbit.moveDown(1)"
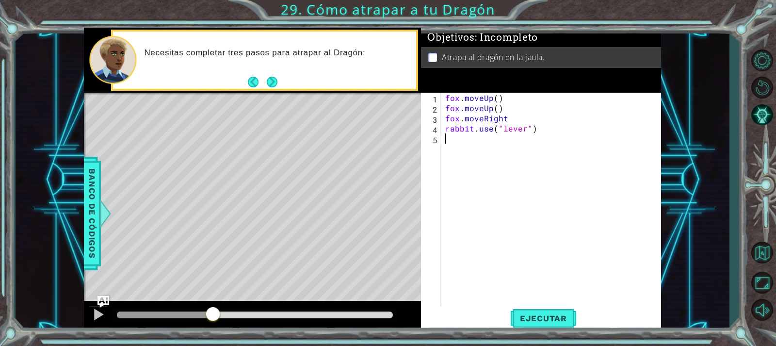
click at [516, 117] on div "fox . moveUp ( ) fox . moveUp ( ) fox . moveRight rabbit . use ( "lever" )" at bounding box center [553, 210] width 220 height 234
type textarea "fox.moveRight()"
click at [498, 121] on div "fox . moveUp ( ) fox . moveUp ( ) fox . moveRight ( ) rabbit . use ( "lever" )" at bounding box center [553, 210] width 220 height 234
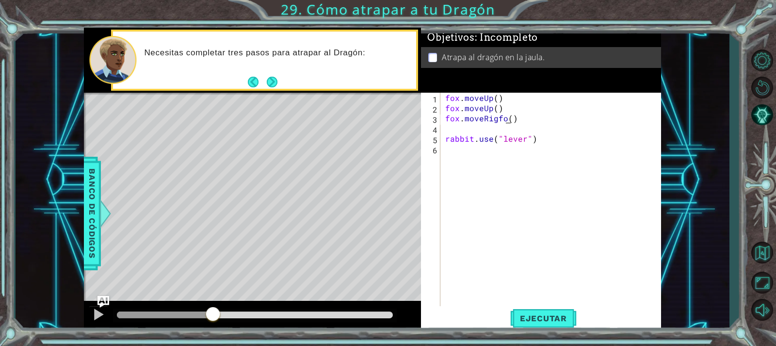
type textarea "fox.moveRigfoxht()"
click at [451, 128] on div "fox . moveUp ( ) fox . moveUp ( ) fox . moveRigfox ) rabbit . use ( "lever" )" at bounding box center [553, 210] width 220 height 234
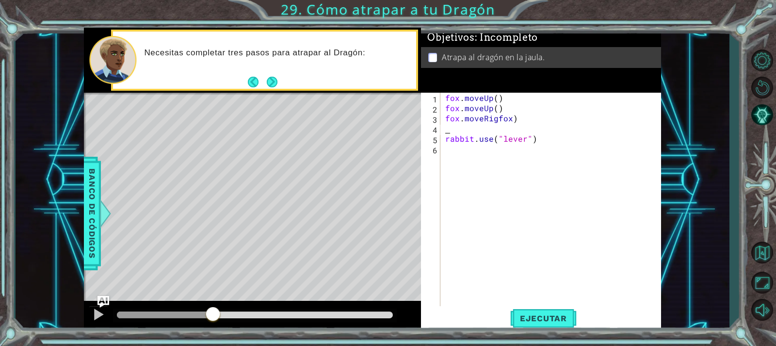
click at [451, 128] on div "fox . moveUp ( ) fox . moveUp ( ) fox . moveRigfox ) rabbit . use ( "lever" )" at bounding box center [553, 210] width 220 height 234
type textarea "x"
click at [555, 312] on button "Ejecutar" at bounding box center [543, 318] width 66 height 24
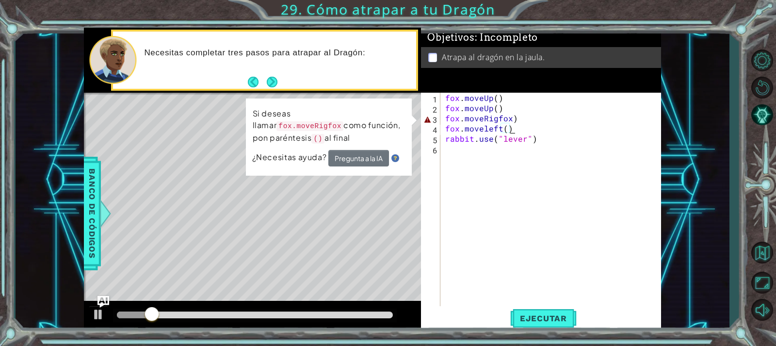
click at [512, 120] on div "fox . moveUp ( ) fox . moveUp ( ) fox . moveRigfox ) fox . moveleft ( ) rabbit …" at bounding box center [553, 210] width 220 height 234
click at [510, 117] on div "fox . moveUp ( ) fox . moveUp ( ) fox . moveRigfox ) fox . moveleft ( ) rabbit …" at bounding box center [553, 210] width 220 height 234
click at [505, 120] on div "fox . moveUp ( ) fox . moveUp ( ) fox . moveRigfox ) fox . moveleft ( ) rabbit …" at bounding box center [553, 210] width 220 height 234
click at [507, 119] on div "fox . moveUp ( ) fox . moveUp ( ) fox . moveRigfox ) fox . moveleft ( ) rabbit …" at bounding box center [553, 210] width 220 height 234
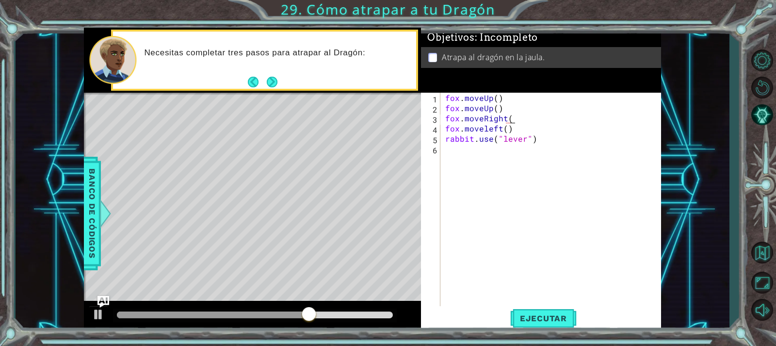
scroll to position [0, 4]
click at [519, 129] on div "fox . moveUp ( ) fox . moveUp ( ) fox . moveRight ( ) fox . moveleft ( ) rabbit…" at bounding box center [553, 210] width 220 height 234
type textarea "fox.moveleft()"
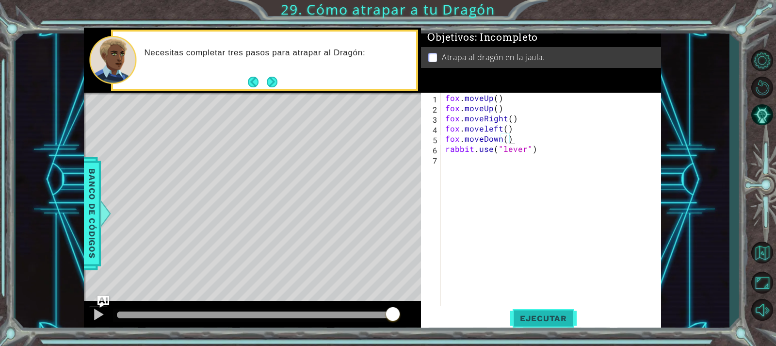
click at [537, 315] on span "Ejecutar" at bounding box center [543, 318] width 66 height 10
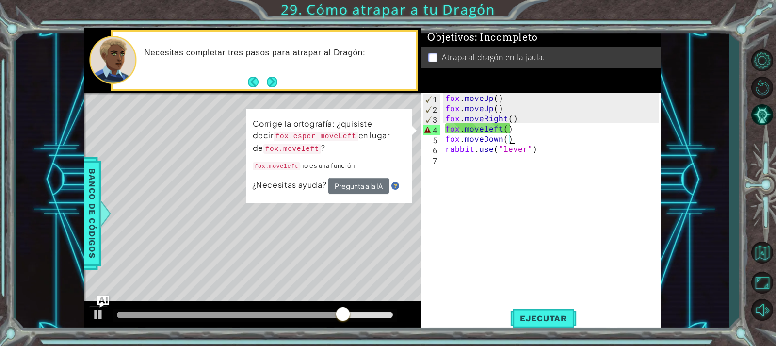
click at [515, 136] on div "fox . moveUp ( ) fox . moveUp ( ) fox . moveRight ( ) fox . moveleft ( ) fox . …" at bounding box center [553, 210] width 220 height 234
click at [473, 128] on div "fox . moveUp ( ) fox . moveUp ( ) fox . moveRight ( ) fox . moveleft ( ) fox . …" at bounding box center [553, 210] width 220 height 234
click at [502, 131] on div "fox . moveUp ( ) fox . moveUp ( ) fox . moveRight ( ) fox . moveleft ( ) fox . …" at bounding box center [553, 210] width 220 height 234
click at [492, 130] on div "fox . moveUp ( ) fox . moveUp ( ) fox . moveRight ( ) fox . moveleft ( ) fox . …" at bounding box center [553, 210] width 220 height 234
click at [486, 130] on div "fox . moveUp ( ) fox . moveUp ( ) fox . moveRight ( ) fox . moveleft ( ) fox . …" at bounding box center [553, 210] width 220 height 234
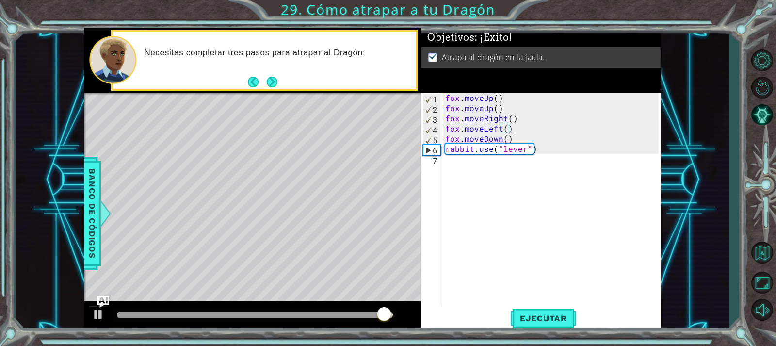
type textarea "fox.moveLeft()"
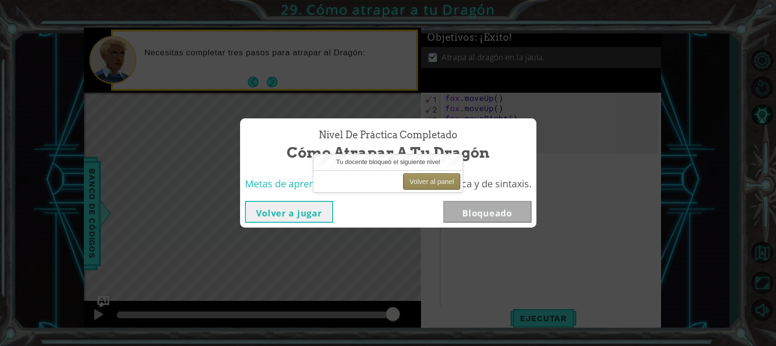
click at [431, 180] on button "Volver al panel" at bounding box center [431, 181] width 57 height 16
click at [431, 179] on button "Volver al panel" at bounding box center [431, 181] width 57 height 16
click at [439, 173] on button "Volver al panel" at bounding box center [431, 181] width 57 height 16
click at [436, 178] on button "Volver al panel" at bounding box center [431, 181] width 57 height 16
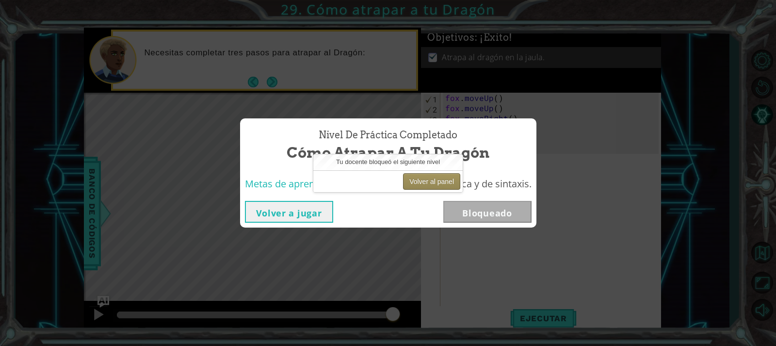
click at [436, 178] on button "Volver al panel" at bounding box center [431, 181] width 57 height 16
